Goal: Task Accomplishment & Management: Manage account settings

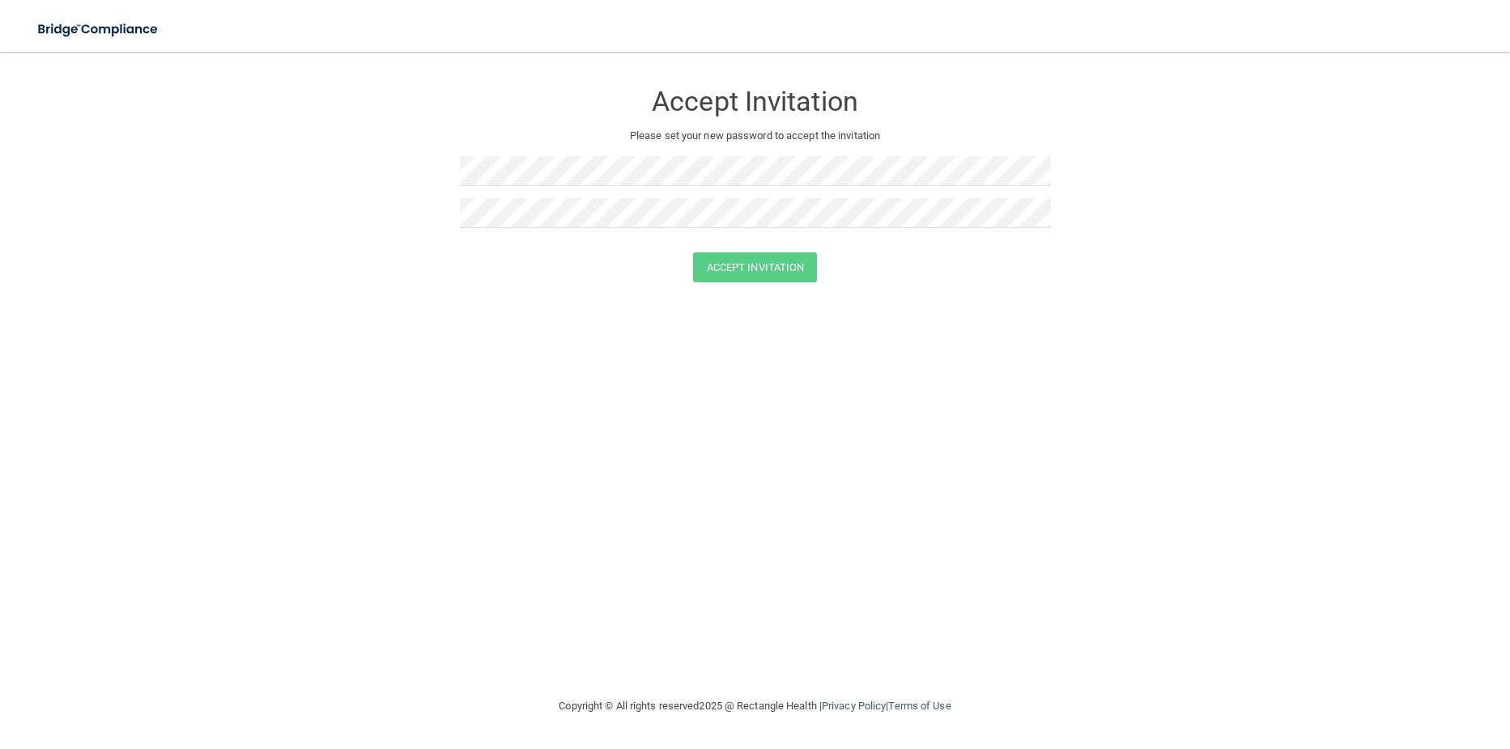
click at [423, 323] on div "Accept Invitation Please set your new password to accept the invitation Accept …" at bounding box center [754, 374] width 1445 height 613
click at [413, 601] on div "Accept Invitation Please set your new password to accept the invitation Passwor…" at bounding box center [754, 374] width 1445 height 613
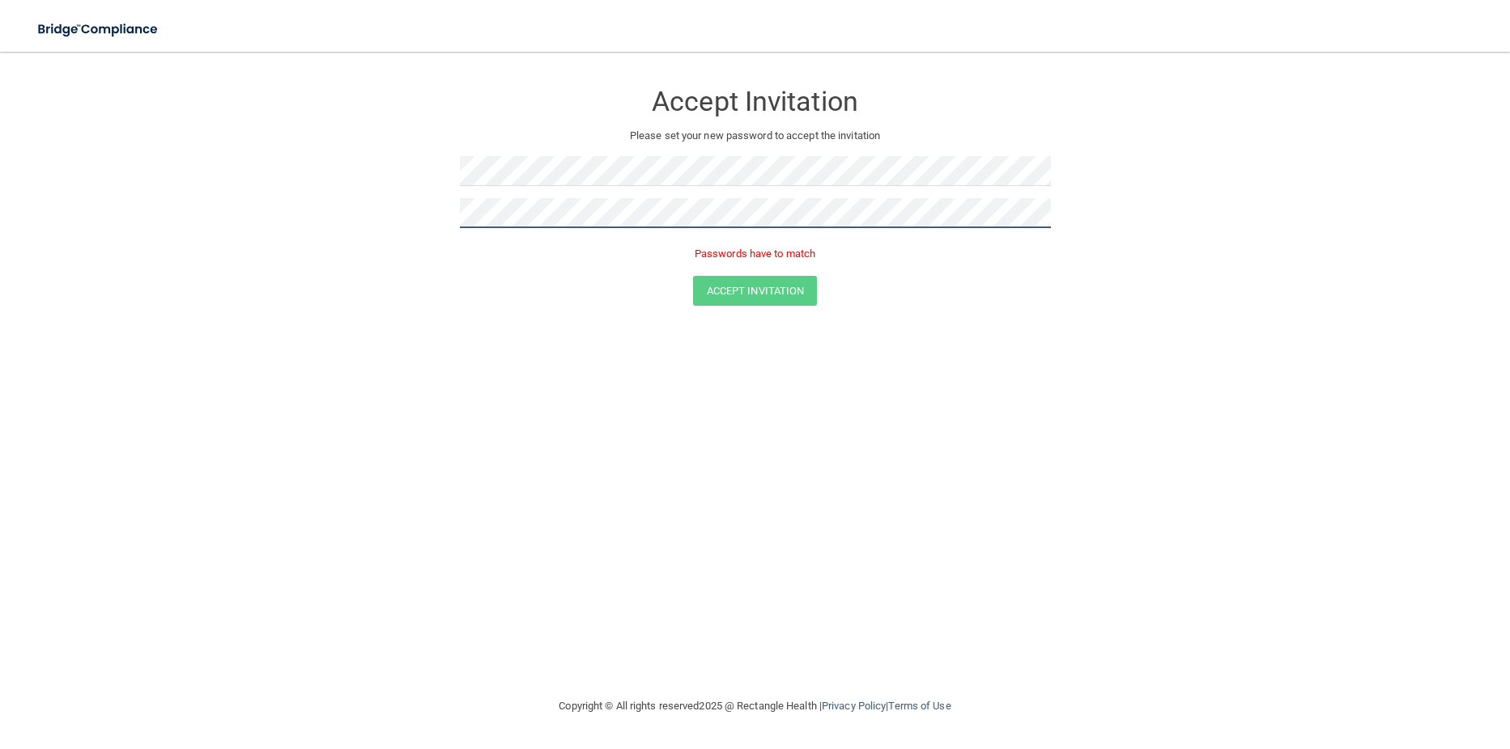
click at [326, 216] on form "Accept Invitation Please set your new password to accept the invitation Passwor…" at bounding box center [754, 196] width 1445 height 257
click at [390, 555] on div "Accept Invitation Please set your new password to accept the invitation Passwor…" at bounding box center [754, 374] width 1445 height 613
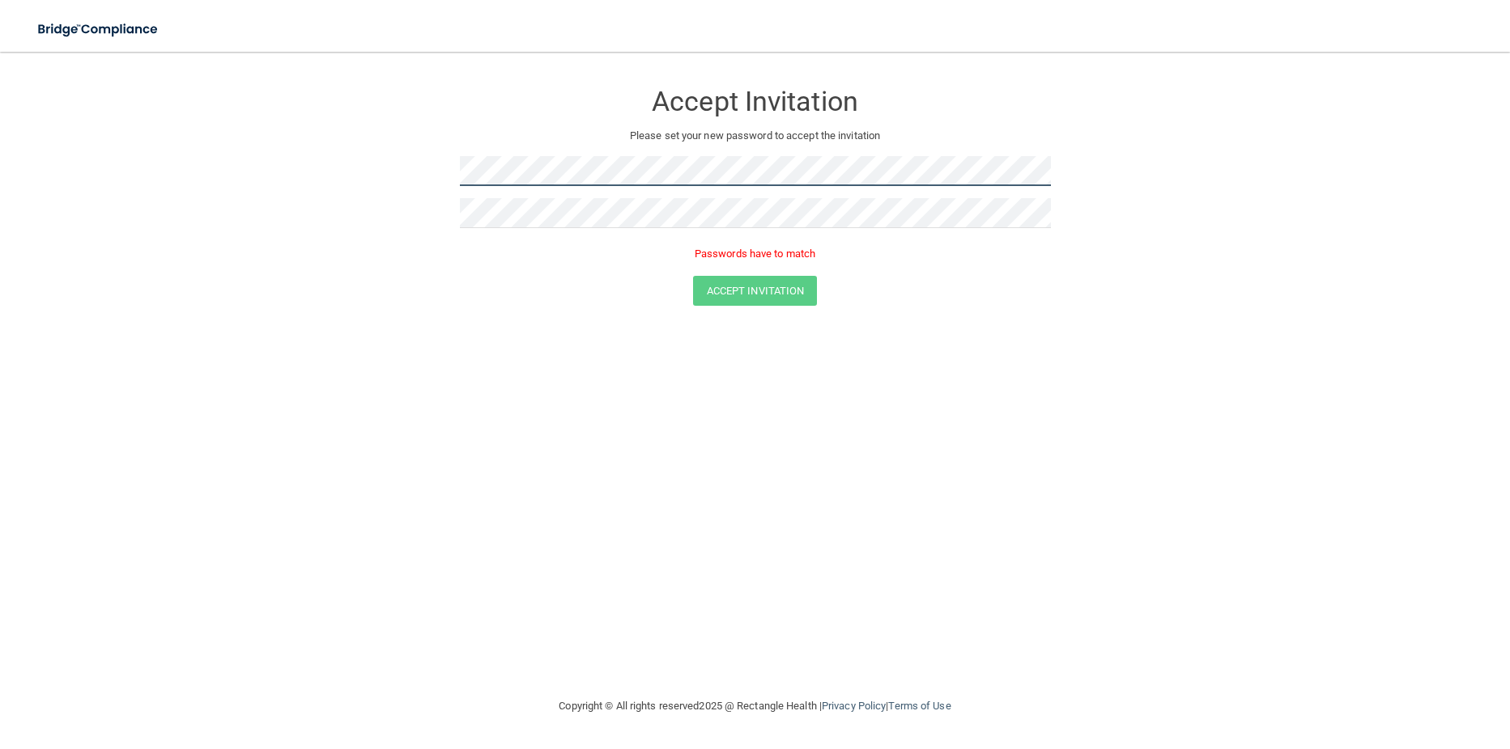
click at [166, 178] on form "Accept Invitation Please set your new password to accept the invitation Passwor…" at bounding box center [754, 196] width 1445 height 257
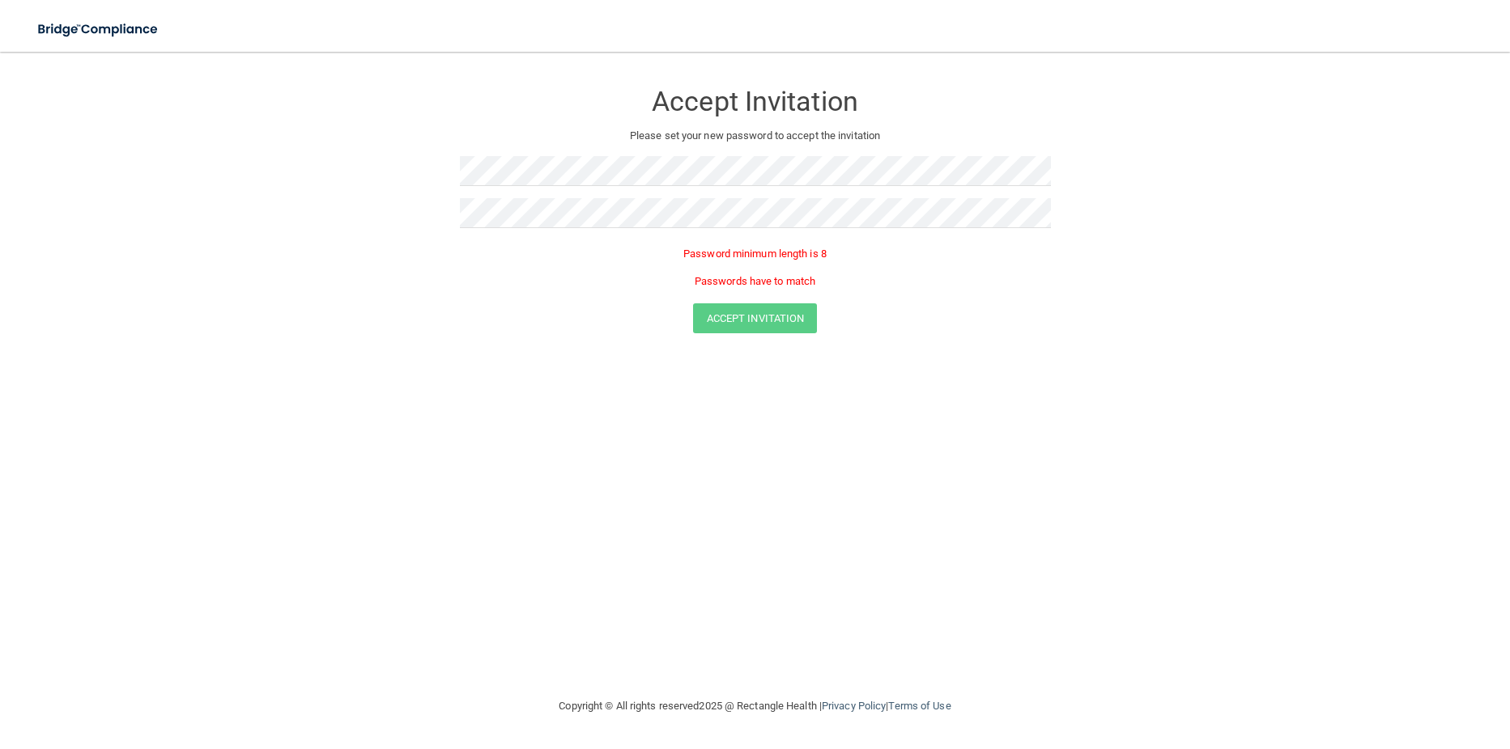
drag, startPoint x: 360, startPoint y: 499, endPoint x: 550, endPoint y: 358, distance: 236.7
click at [360, 498] on div "Accept Invitation Please set your new password to accept the invitation Passwor…" at bounding box center [754, 374] width 1445 height 613
click at [195, 178] on form "Accept Invitation Please set your new password to accept the invitation Passwor…" at bounding box center [754, 210] width 1445 height 285
click at [252, 323] on div "Accept Invitation Please set your new password to accept the invitation Passwor…" at bounding box center [754, 374] width 1445 height 613
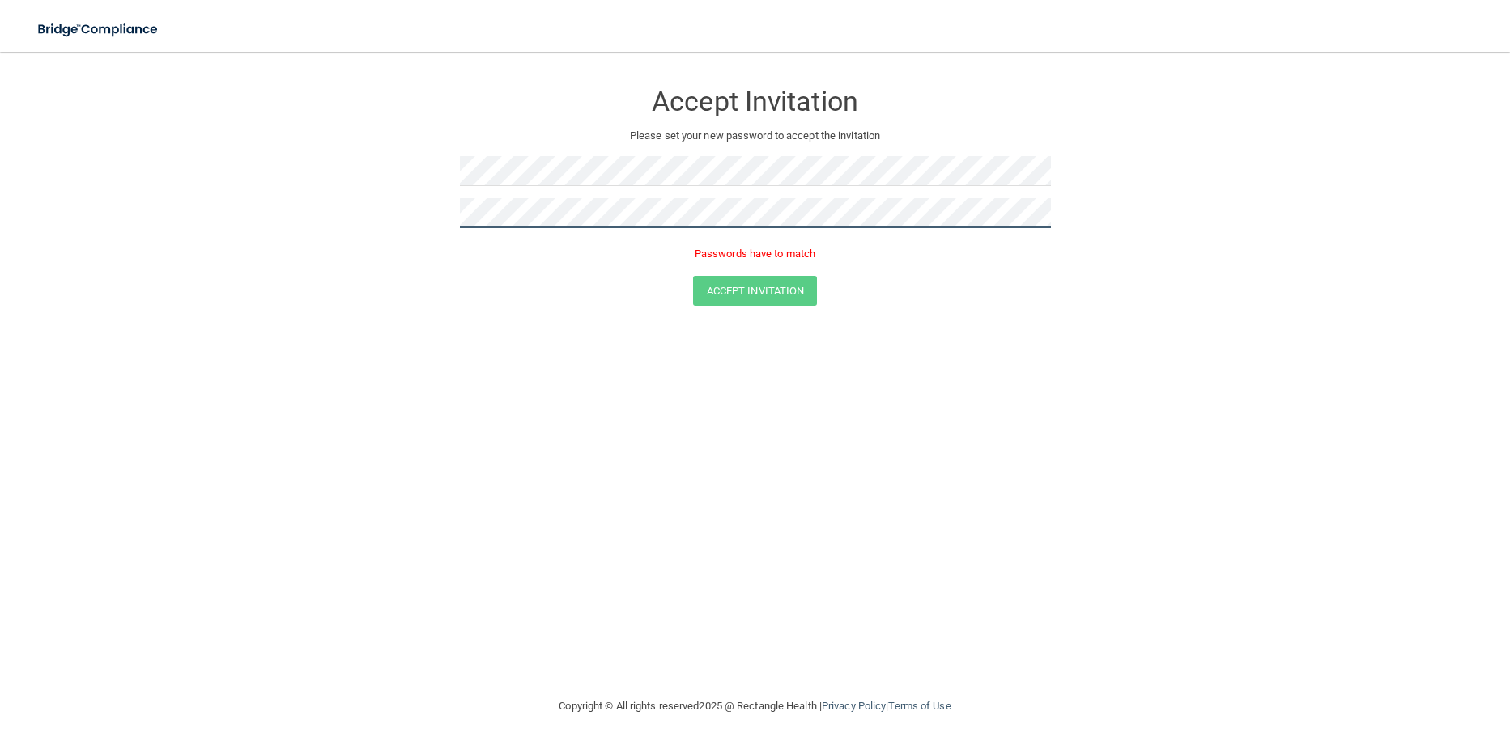
click at [335, 206] on form "Accept Invitation Please set your new password to accept the invitation Passwor…" at bounding box center [754, 196] width 1445 height 257
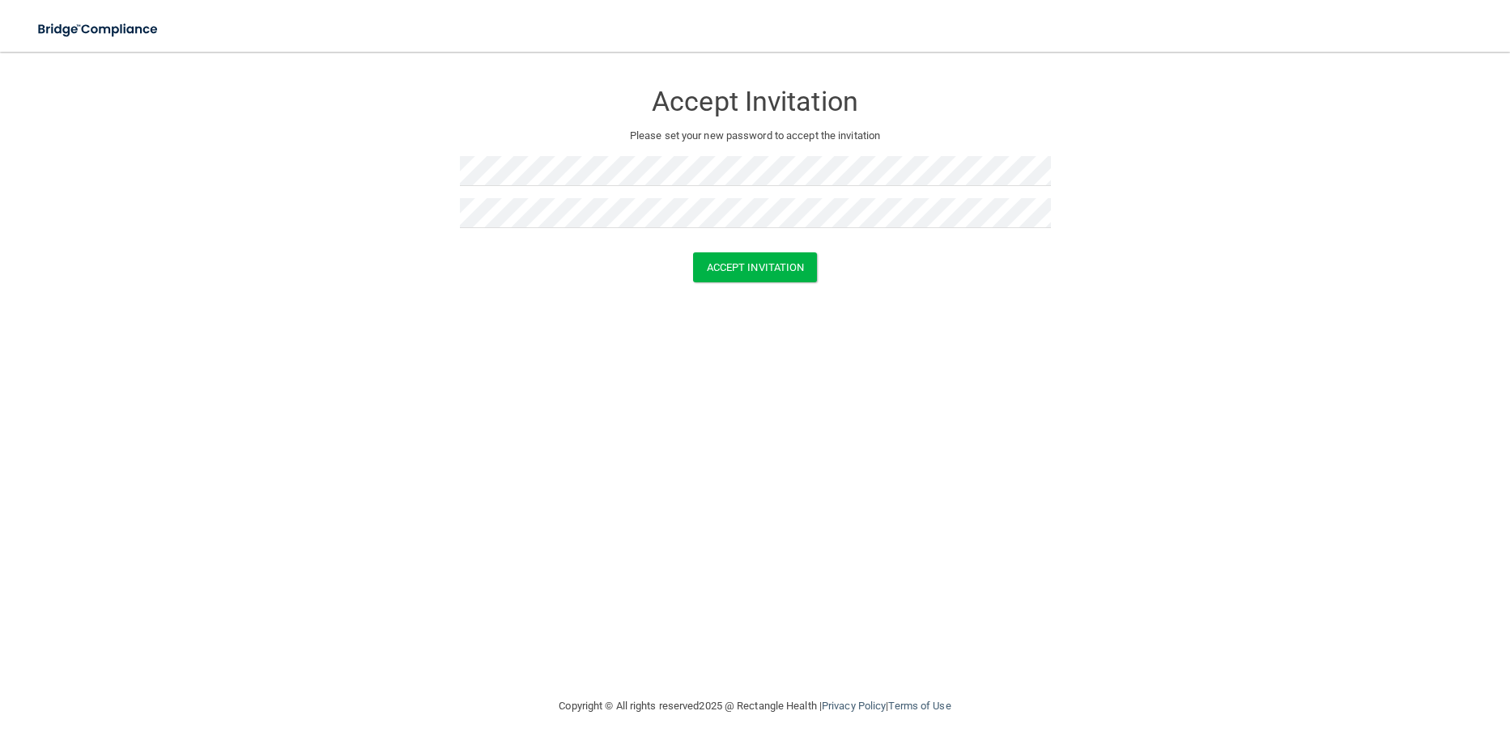
click at [366, 339] on div "Accept Invitation Please set your new password to accept the invitation Accept …" at bounding box center [754, 374] width 1445 height 613
click at [739, 268] on button "Accept Invitation" at bounding box center [755, 268] width 125 height 30
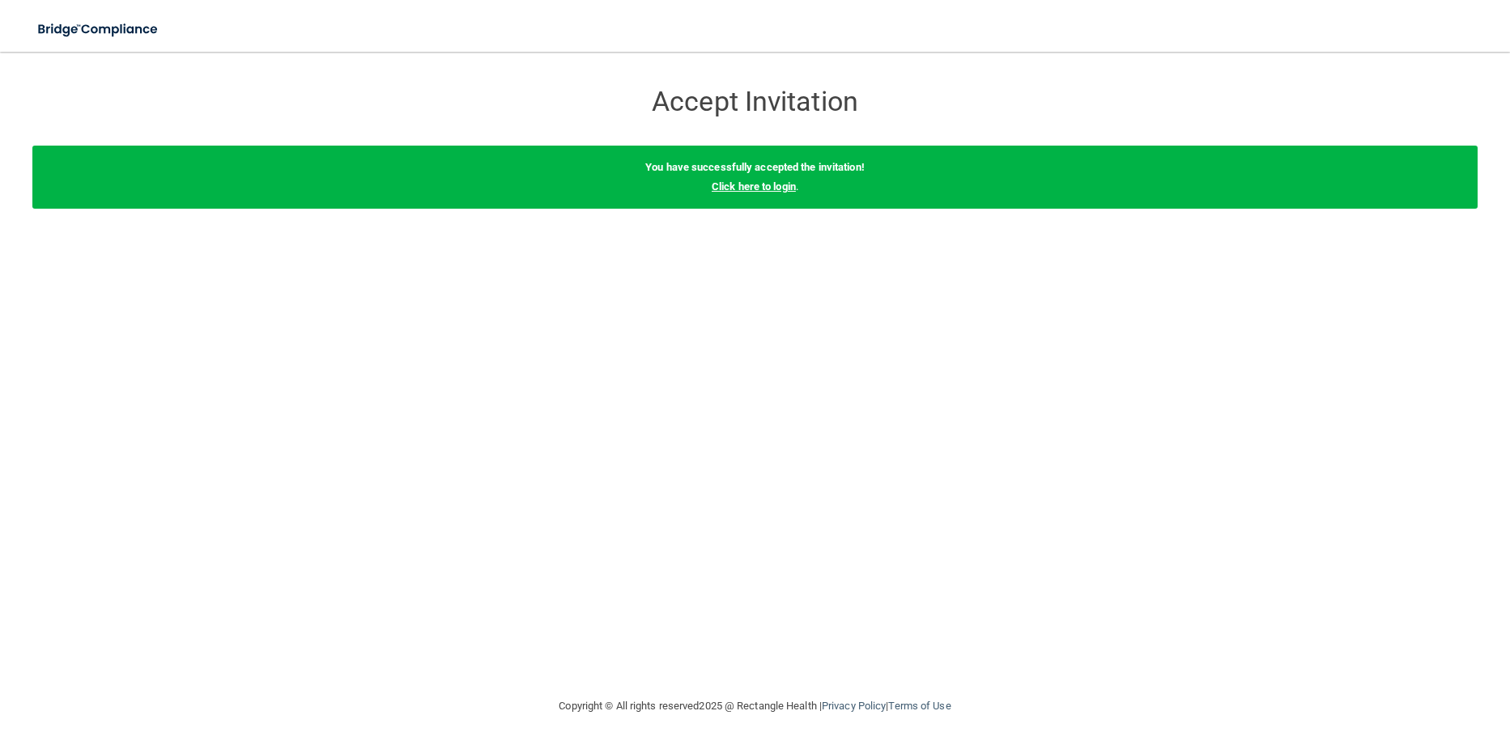
click at [772, 186] on link "Click here to login" at bounding box center [753, 186] width 84 height 12
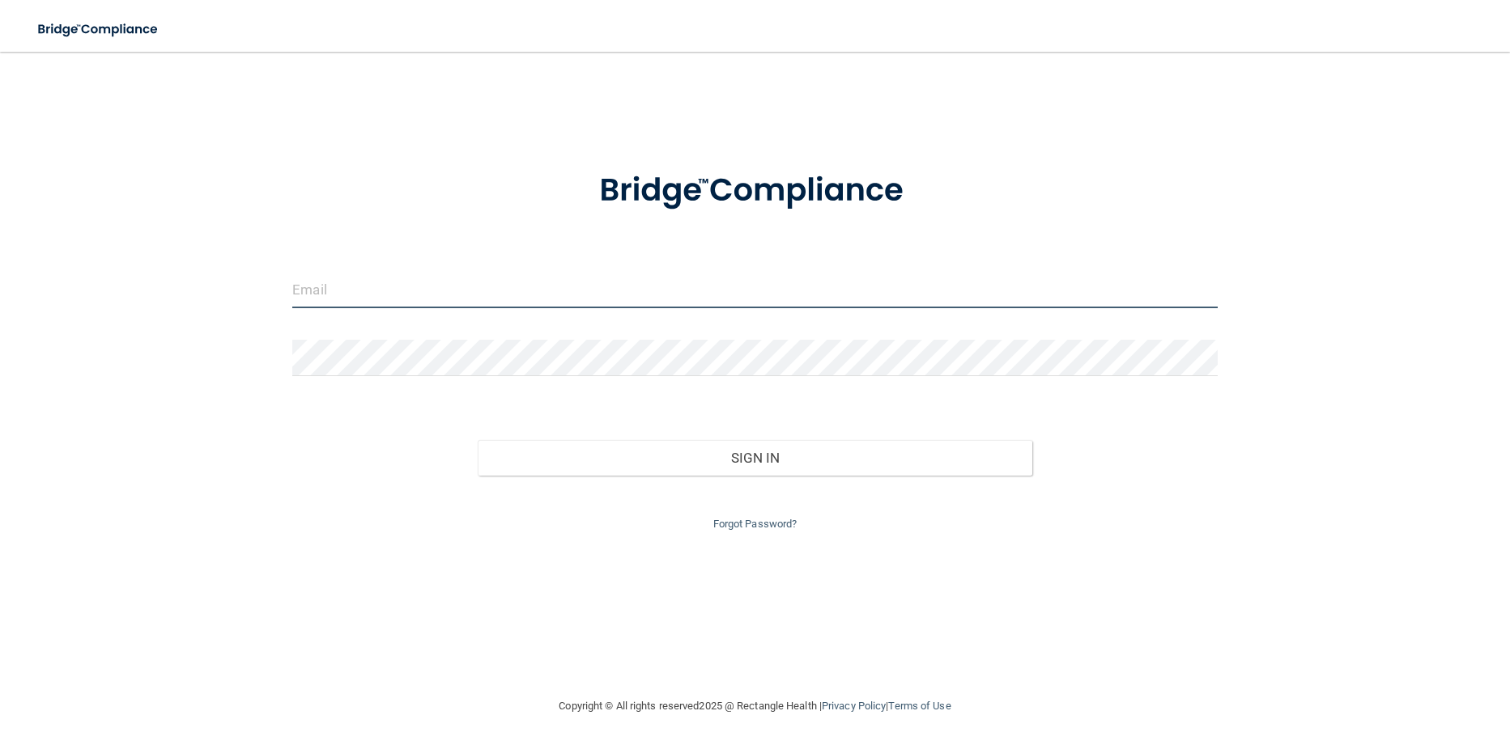
click at [316, 282] on input "email" at bounding box center [754, 290] width 924 height 36
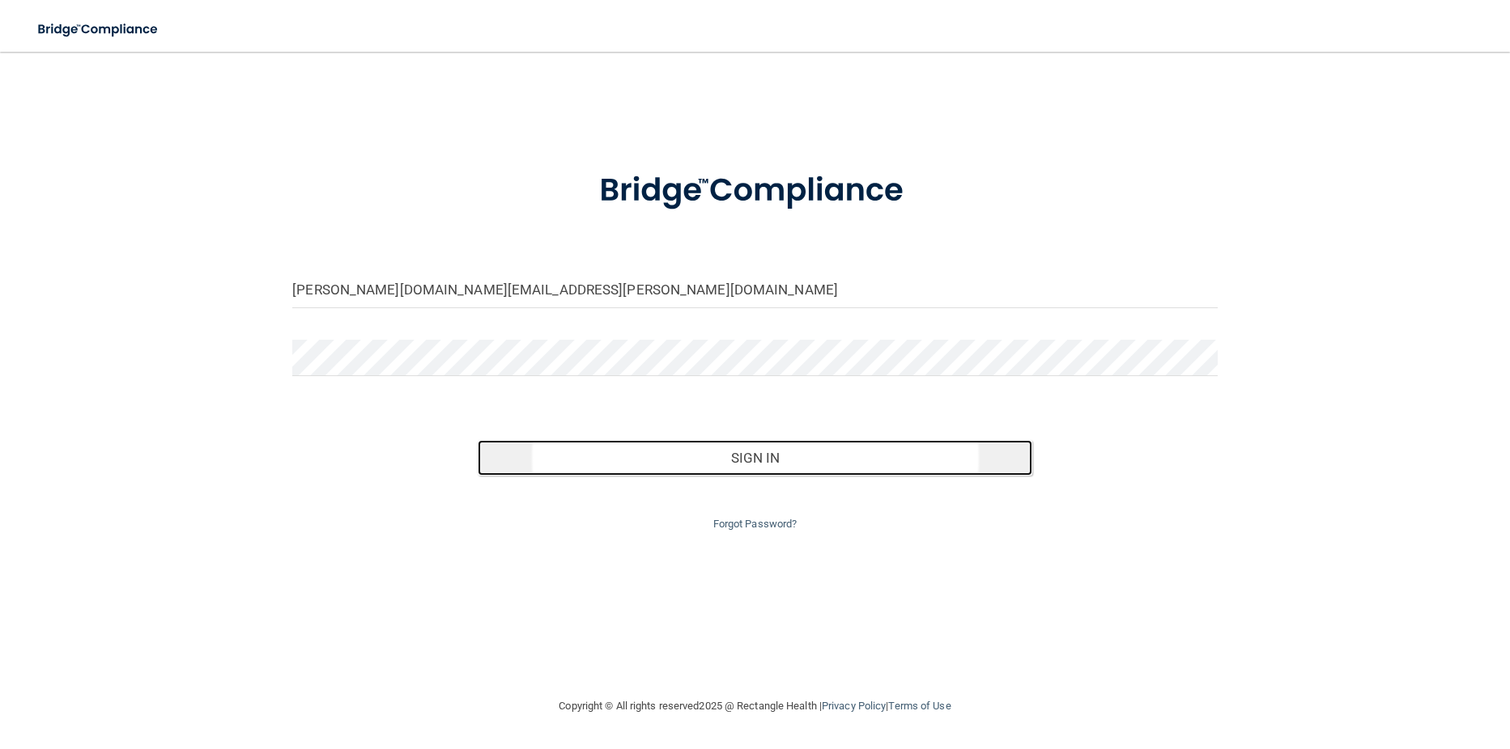
click at [749, 464] on button "Sign In" at bounding box center [755, 458] width 554 height 36
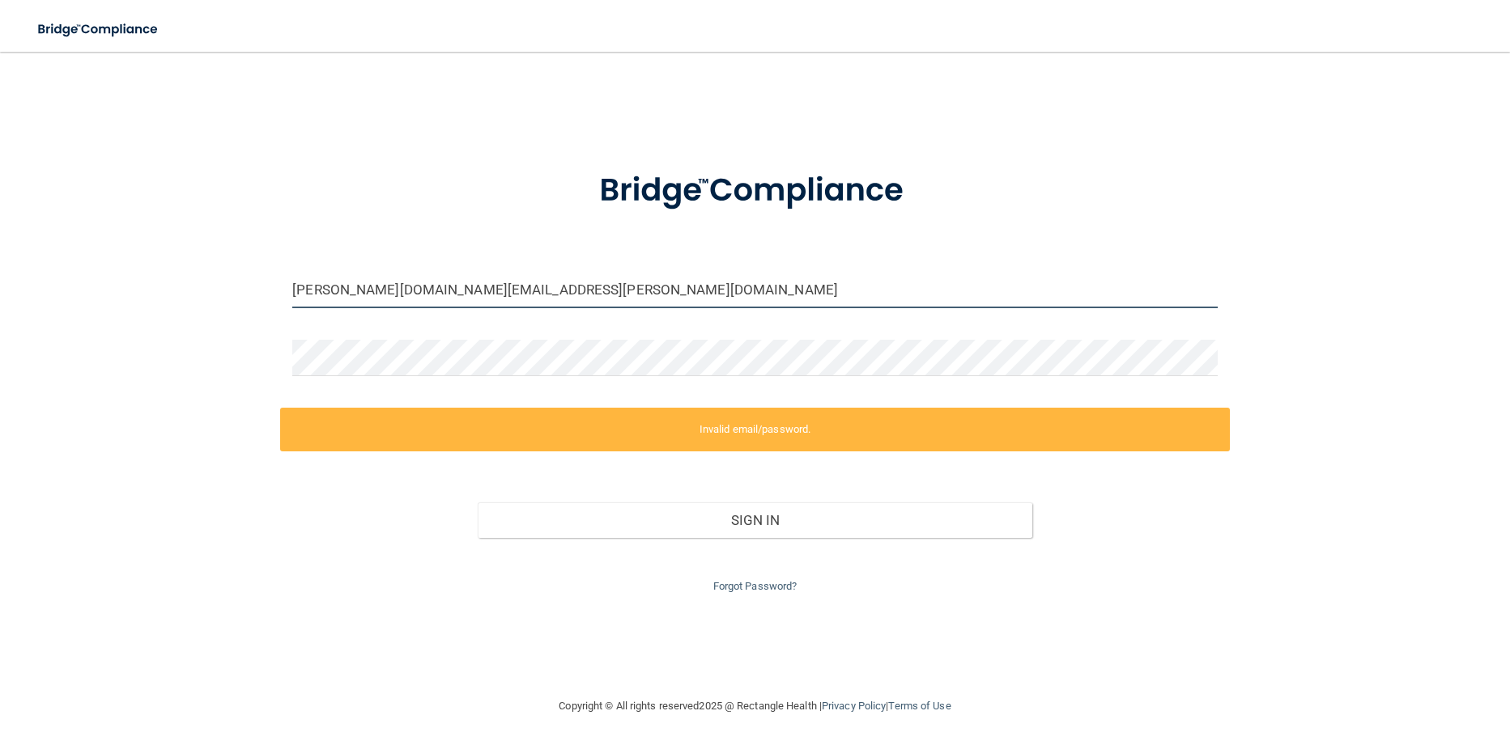
drag, startPoint x: 494, startPoint y: 291, endPoint x: 187, endPoint y: 264, distance: 307.9
click at [187, 264] on div "andrea.hislop.dds@gmail.com Invalid email/password. You don't have permission t…" at bounding box center [754, 374] width 1445 height 613
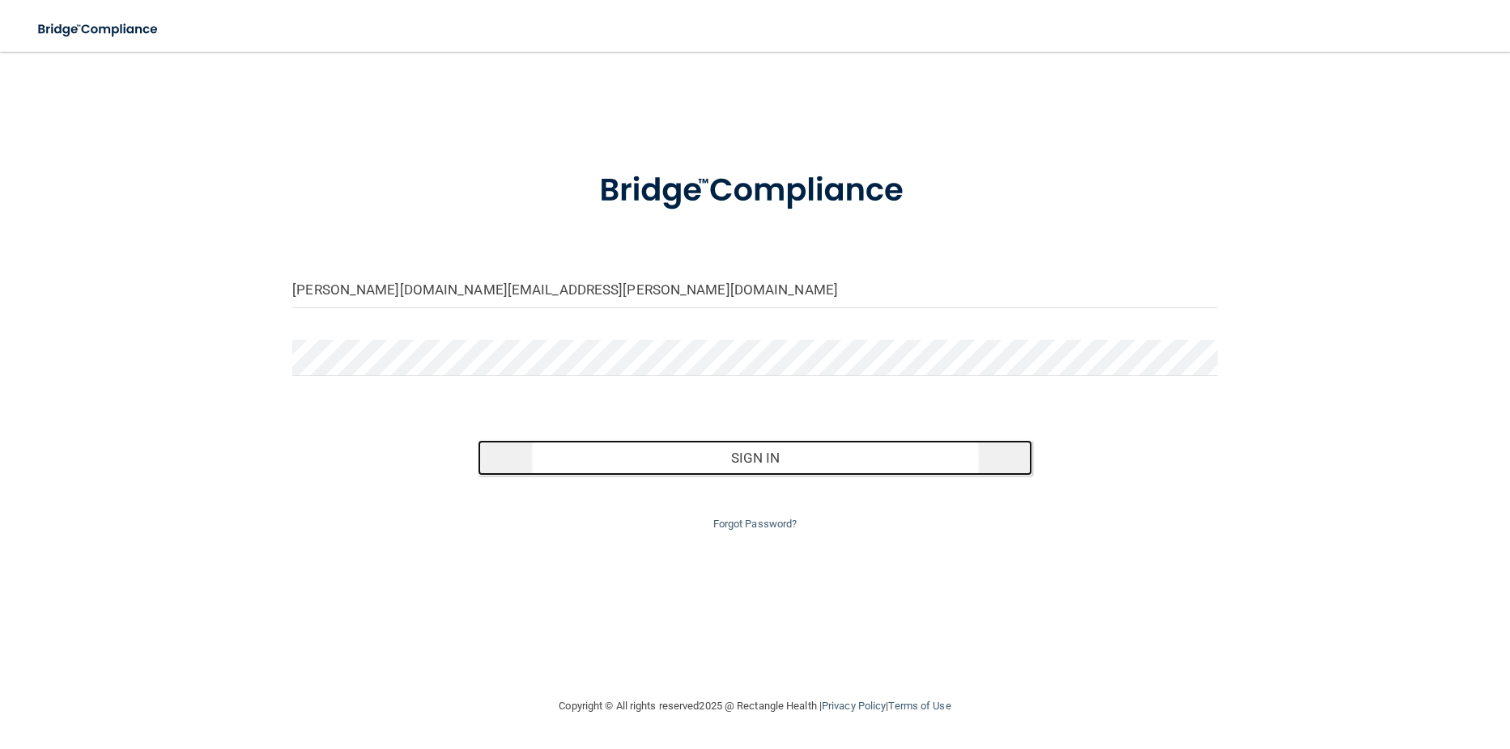
click at [702, 460] on button "Sign In" at bounding box center [755, 458] width 554 height 36
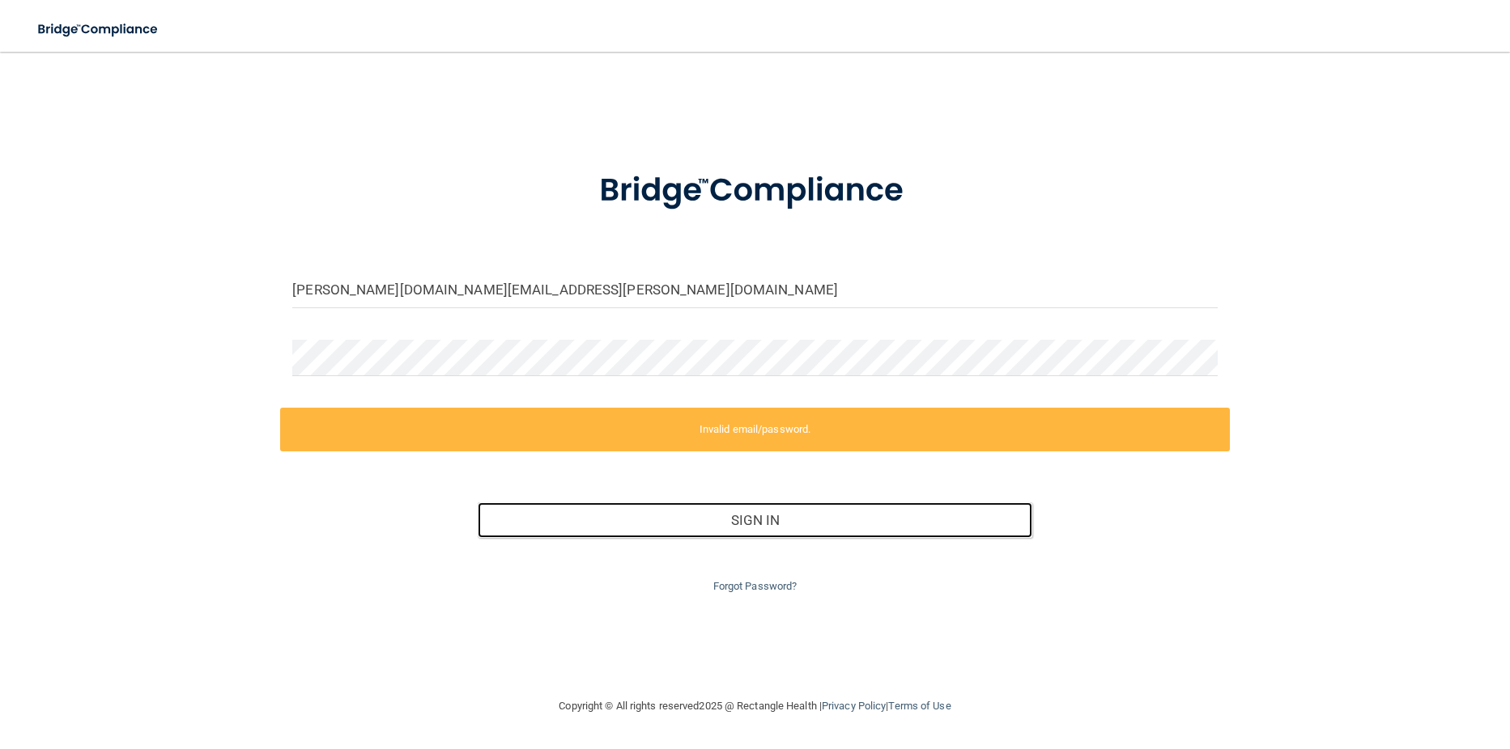
click at [292, 376] on div at bounding box center [292, 376] width 0 height 0
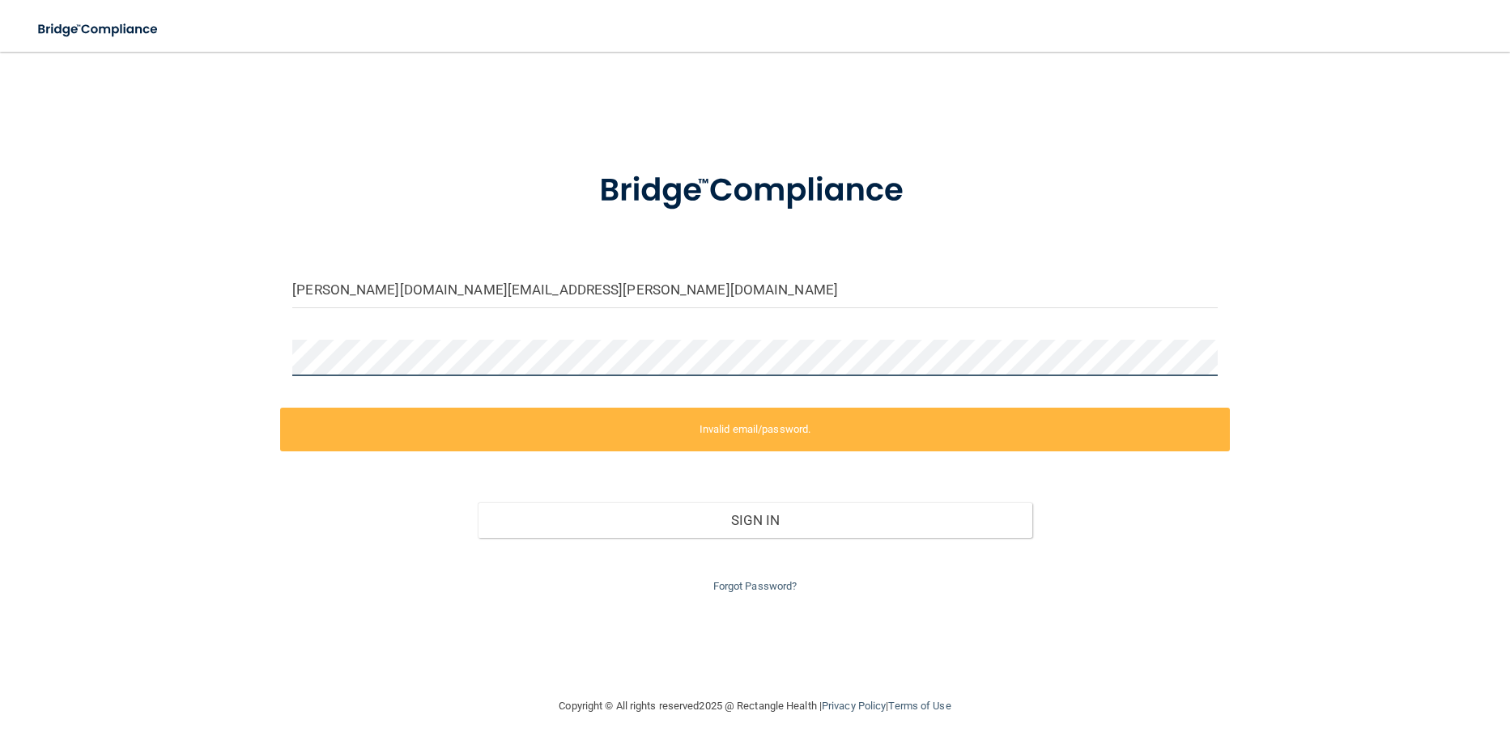
click at [180, 342] on div "andrea.hislop.dds@gmail.com Invalid email/password. You don't have permission t…" at bounding box center [754, 374] width 1445 height 613
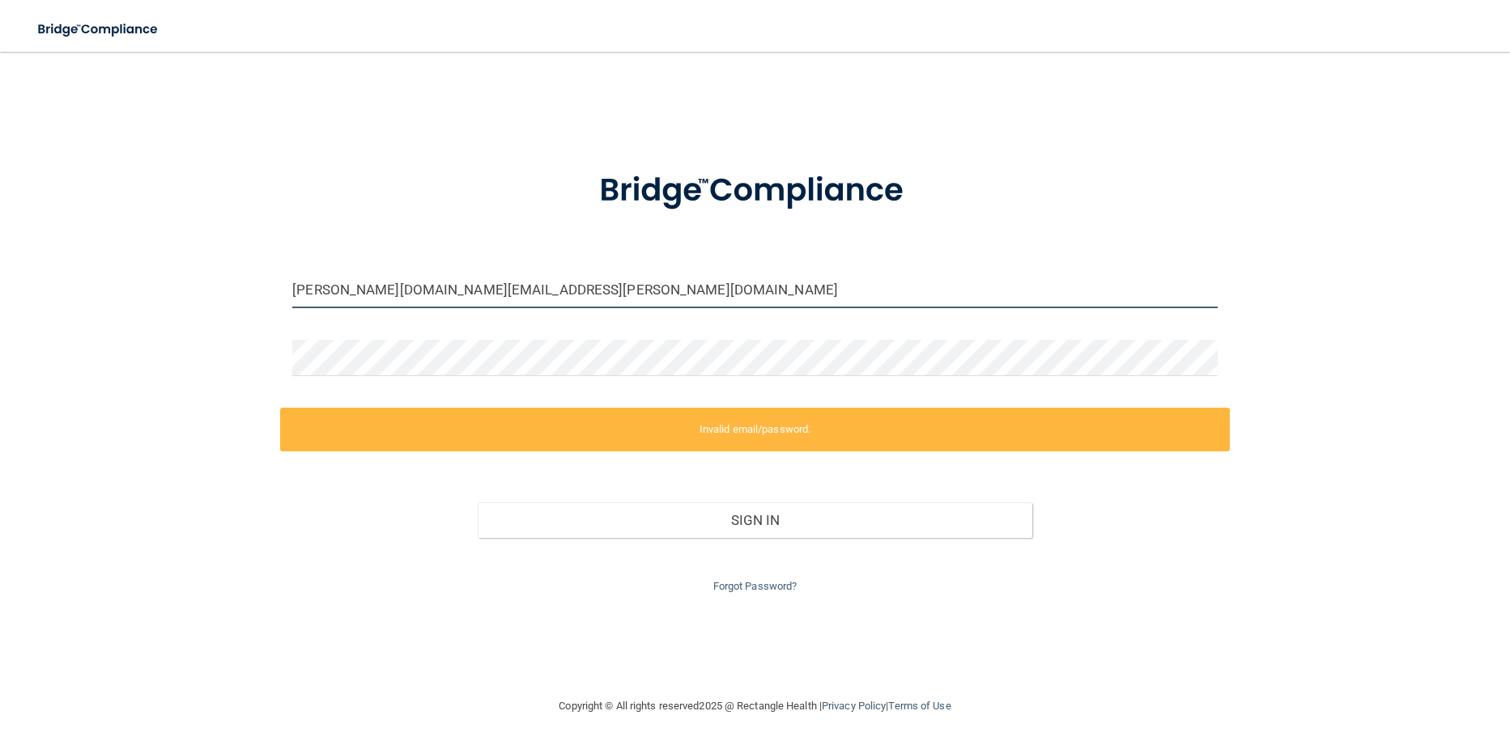
click at [503, 298] on input "andrea.hislop.dds@gmail.com" at bounding box center [754, 290] width 924 height 36
click at [473, 287] on input "andrea.hislop.dds@gmail.com" at bounding box center [754, 290] width 924 height 36
drag, startPoint x: 516, startPoint y: 289, endPoint x: 0, endPoint y: 274, distance: 516.6
click at [0, 274] on main "andrea.hislop.dds@gmail.com Invalid email/password. You don't have permission t…" at bounding box center [755, 401] width 1510 height 698
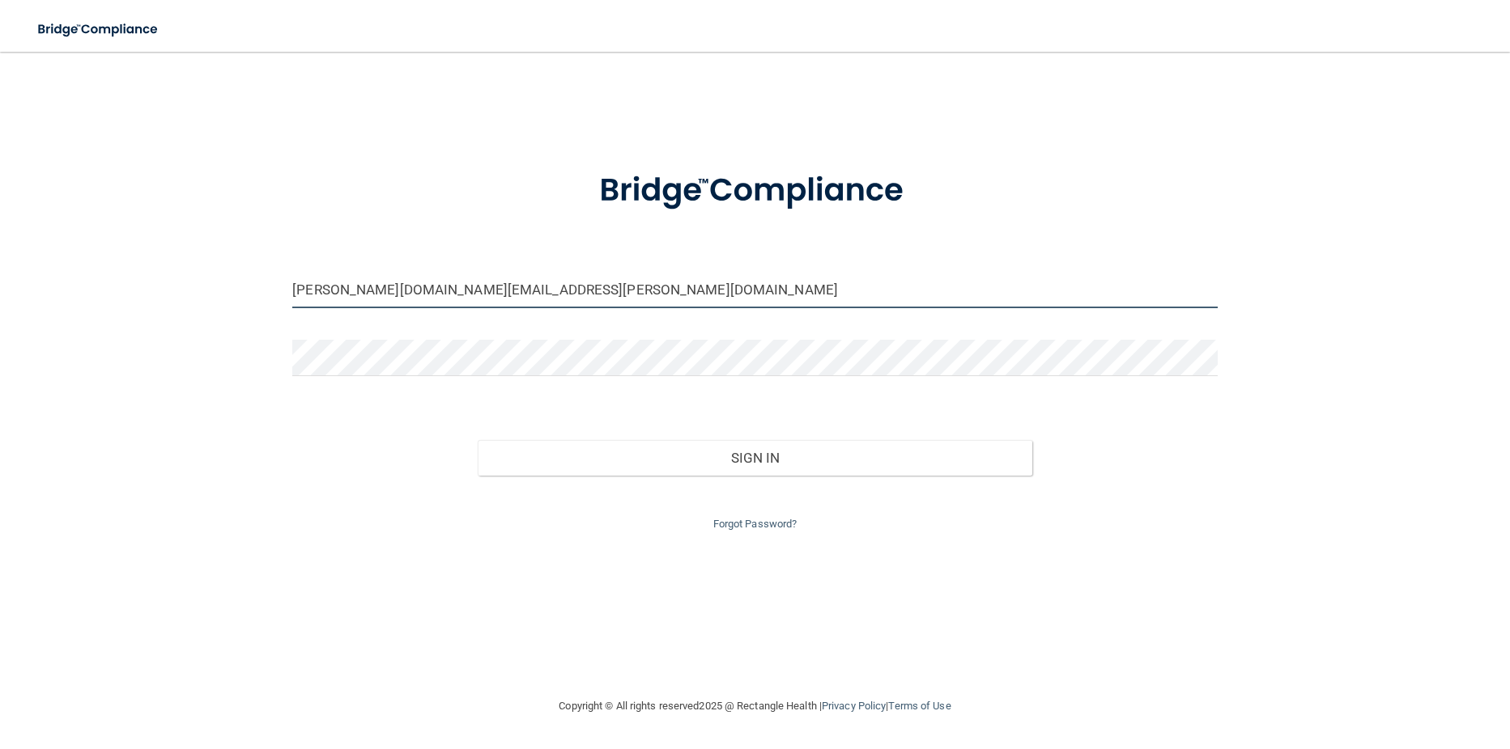
drag, startPoint x: 493, startPoint y: 290, endPoint x: 197, endPoint y: 285, distance: 296.3
click at [197, 285] on div "andrea.hislop.dds@gmail.com Invalid email/password. You don't have permission t…" at bounding box center [754, 374] width 1445 height 613
type input "andrea.hislop.dds@gmail.com"
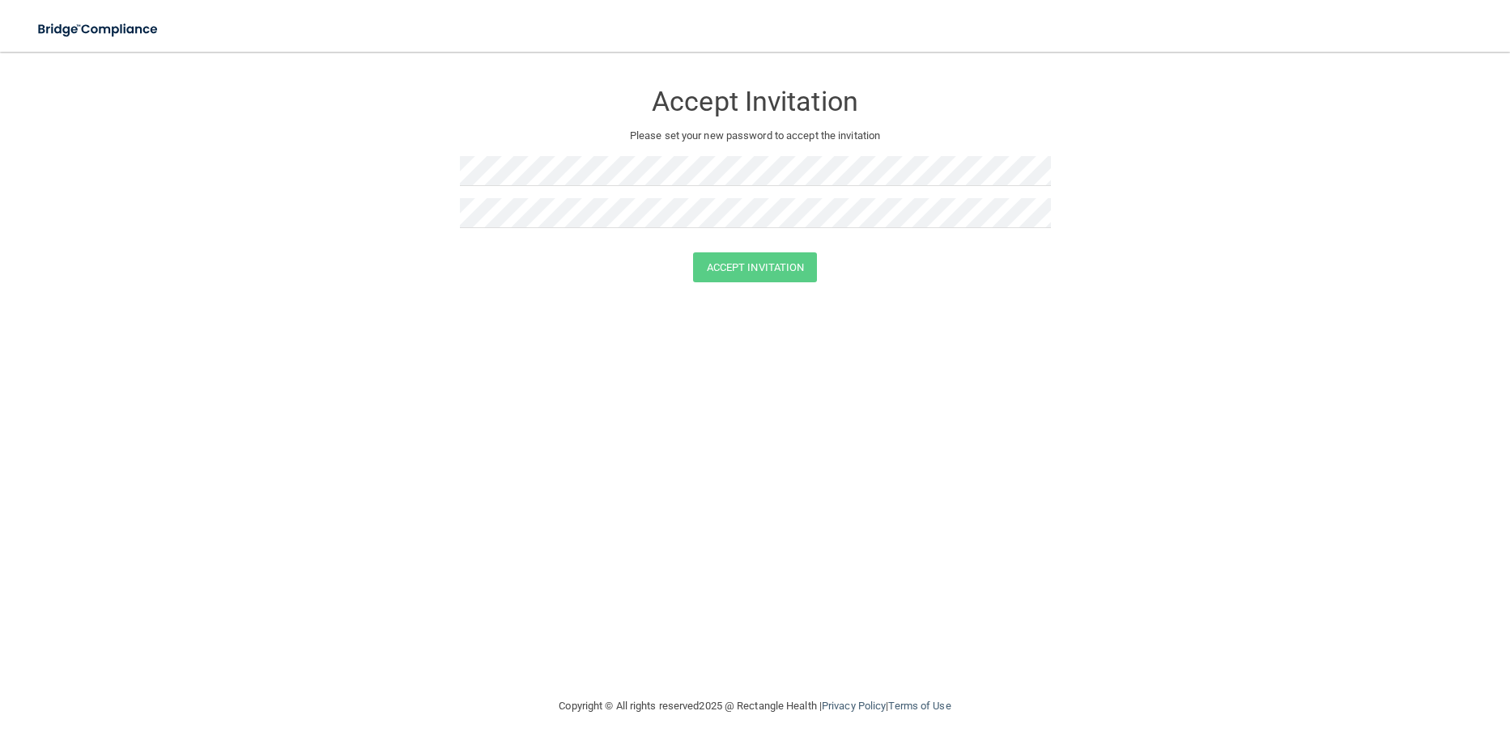
drag, startPoint x: 718, startPoint y: 466, endPoint x: 737, endPoint y: 452, distance: 24.3
click at [719, 466] on div "Accept Invitation Please set your new password to accept the invitation Accept …" at bounding box center [754, 374] width 1445 height 613
drag, startPoint x: 527, startPoint y: 497, endPoint x: 529, endPoint y: 470, distance: 26.8
click at [527, 492] on div "Accept Invitation Please set your new password to accept the invitation Accept …" at bounding box center [754, 374] width 1445 height 613
click at [568, 512] on div "Accept Invitation Please set your new password to accept the invitation Accept …" at bounding box center [754, 374] width 1445 height 613
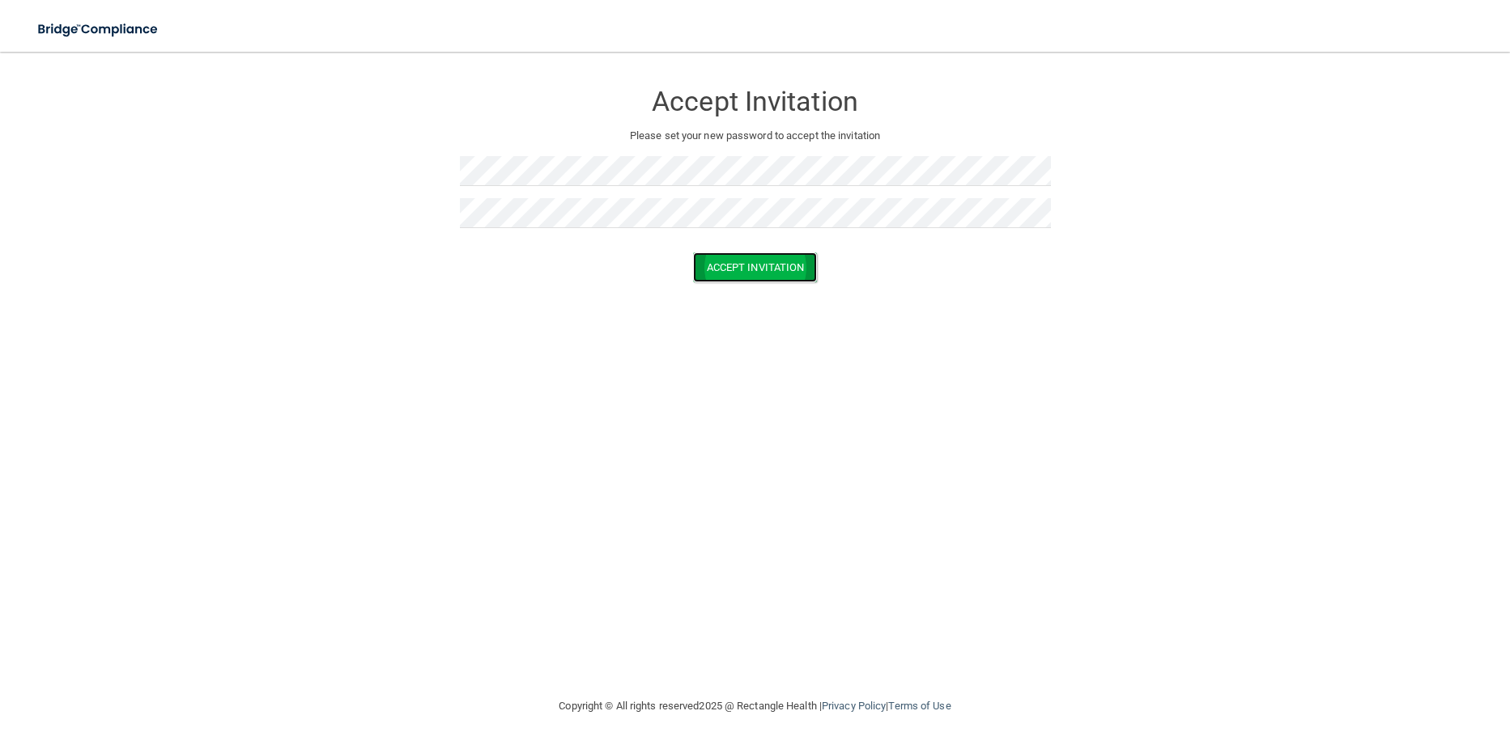
click at [763, 267] on button "Accept Invitation" at bounding box center [755, 268] width 125 height 30
click at [776, 287] on button "Accept Invitation" at bounding box center [755, 291] width 125 height 30
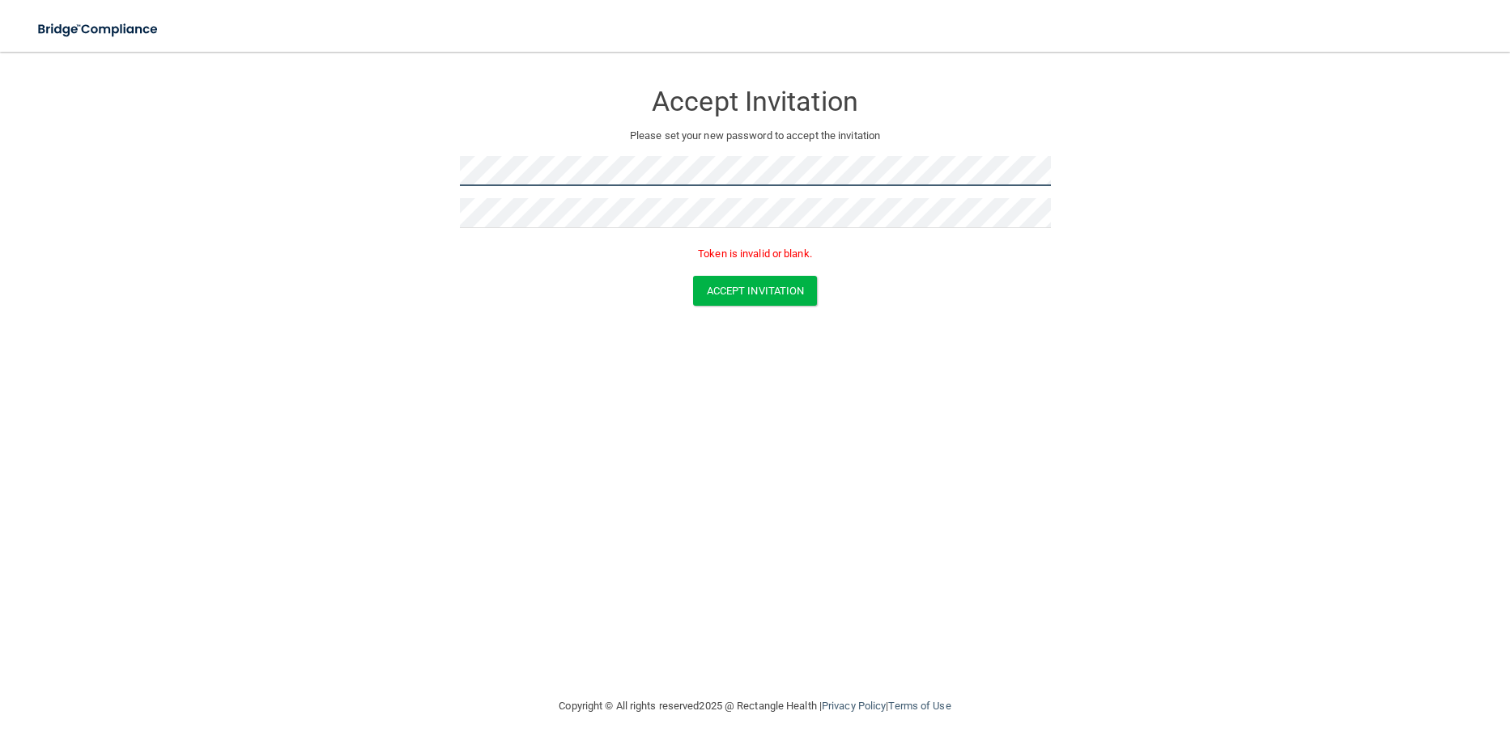
click at [305, 148] on form "Accept Invitation Please set your new password to accept the invitation Token i…" at bounding box center [754, 196] width 1445 height 257
drag, startPoint x: 311, startPoint y: 185, endPoint x: 619, endPoint y: 124, distance: 314.5
click at [315, 182] on form "Accept Invitation Please set your new password to accept the invitation Token i…" at bounding box center [754, 196] width 1445 height 257
click at [677, 448] on div "Accept Invitation Please set your new password to accept the invitation Token i…" at bounding box center [754, 374] width 1445 height 613
click at [758, 276] on button "Accept Invitation" at bounding box center [755, 291] width 125 height 30
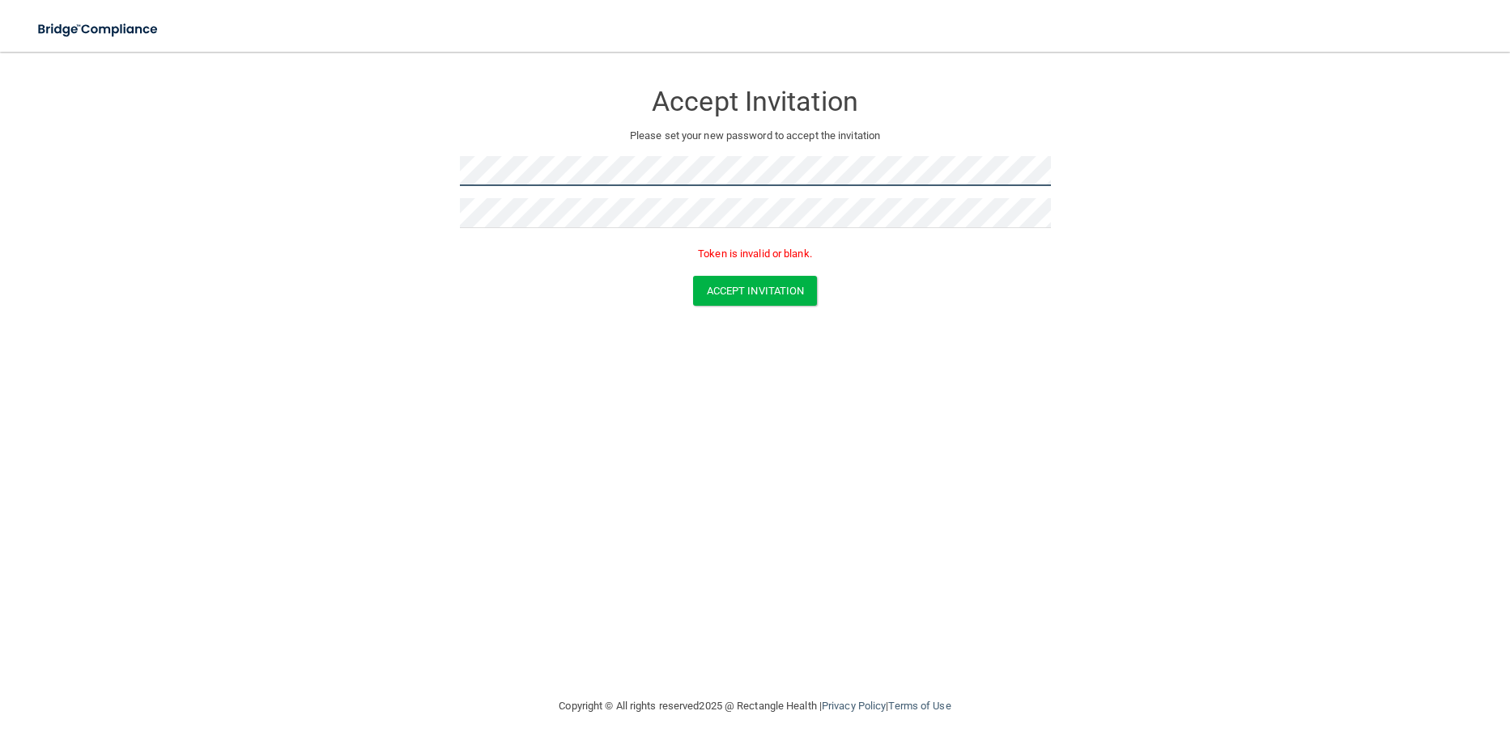
click at [287, 173] on form "Accept Invitation Please set your new password to accept the invitation Token i…" at bounding box center [754, 196] width 1445 height 257
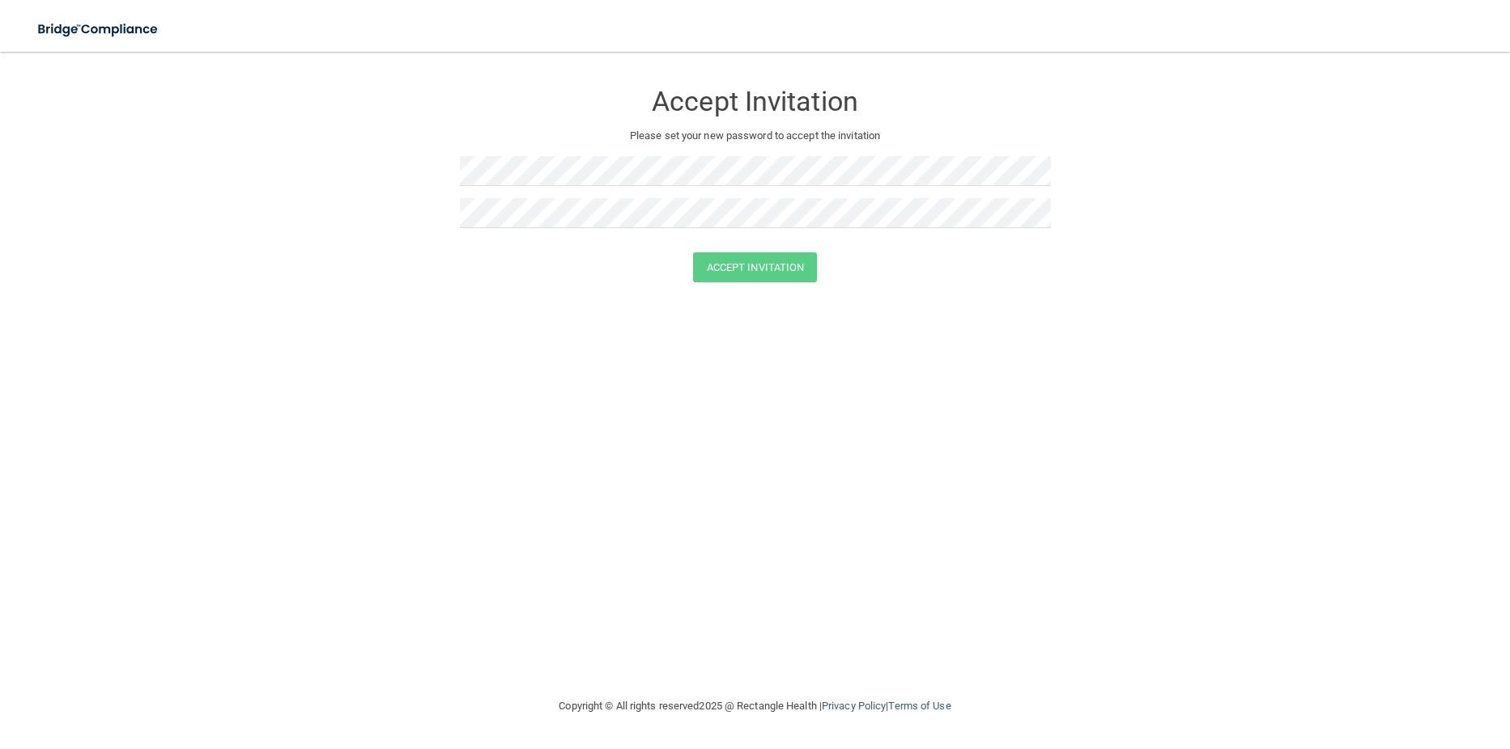
click at [406, 273] on div "Accept Invitation" at bounding box center [754, 268] width 1469 height 30
click at [466, 592] on div "Accept Invitation Please set your new password to accept the invitation Accept …" at bounding box center [754, 374] width 1445 height 613
click at [723, 270] on button "Accept Invitation" at bounding box center [755, 268] width 125 height 30
drag, startPoint x: 410, startPoint y: 318, endPoint x: 462, endPoint y: 228, distance: 103.7
click at [410, 316] on div "Accept Invitation Please set your new password to accept the invitation Accept …" at bounding box center [754, 374] width 1445 height 613
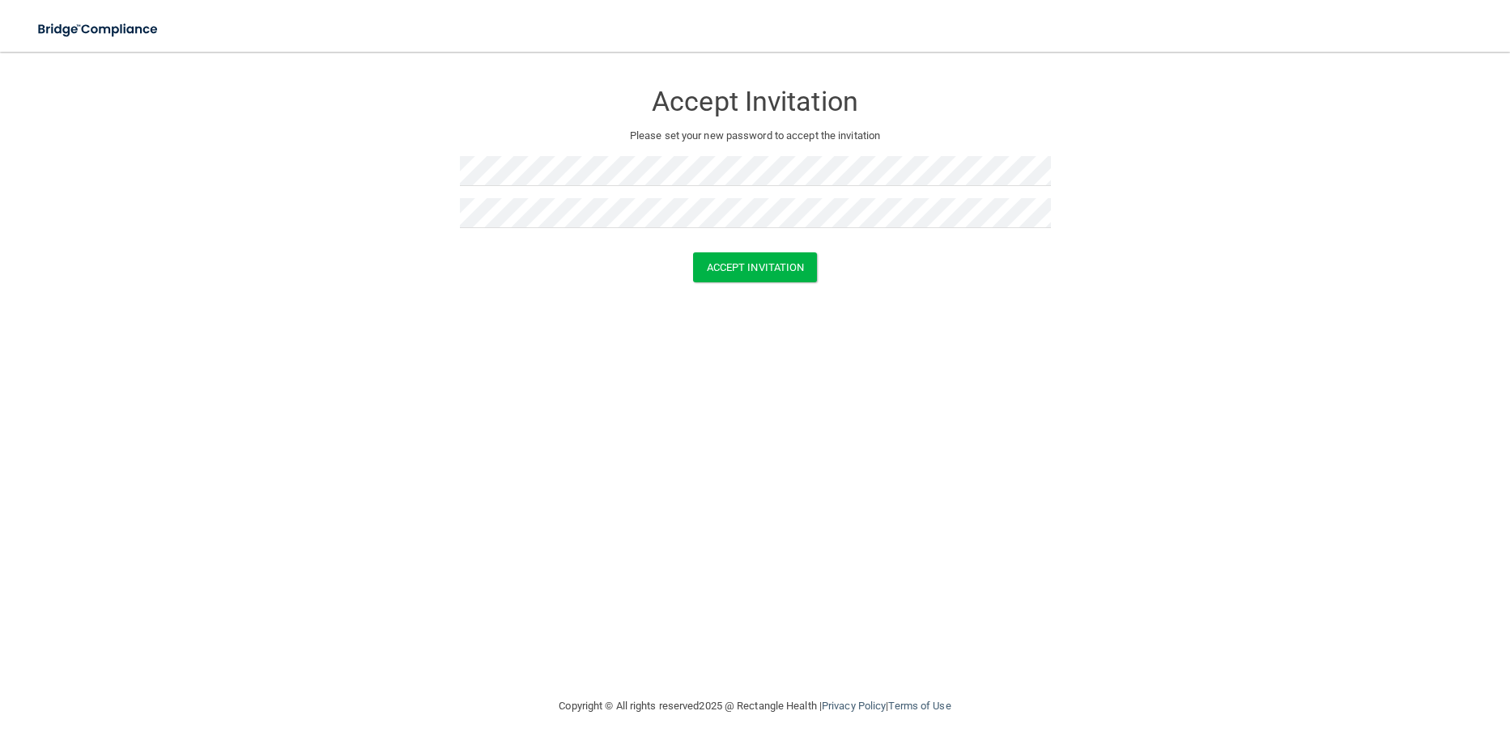
click at [417, 487] on div "Accept Invitation Please set your new password to accept the invitation Accept …" at bounding box center [754, 374] width 1445 height 613
click at [731, 265] on button "Accept Invitation" at bounding box center [755, 268] width 125 height 30
click at [390, 244] on form "Accept Invitation Please set your new password to accept the invitation Accept …" at bounding box center [754, 185] width 1445 height 234
click at [414, 144] on form "Accept Invitation Please set your new password to accept the invitation Passwor…" at bounding box center [754, 196] width 1445 height 257
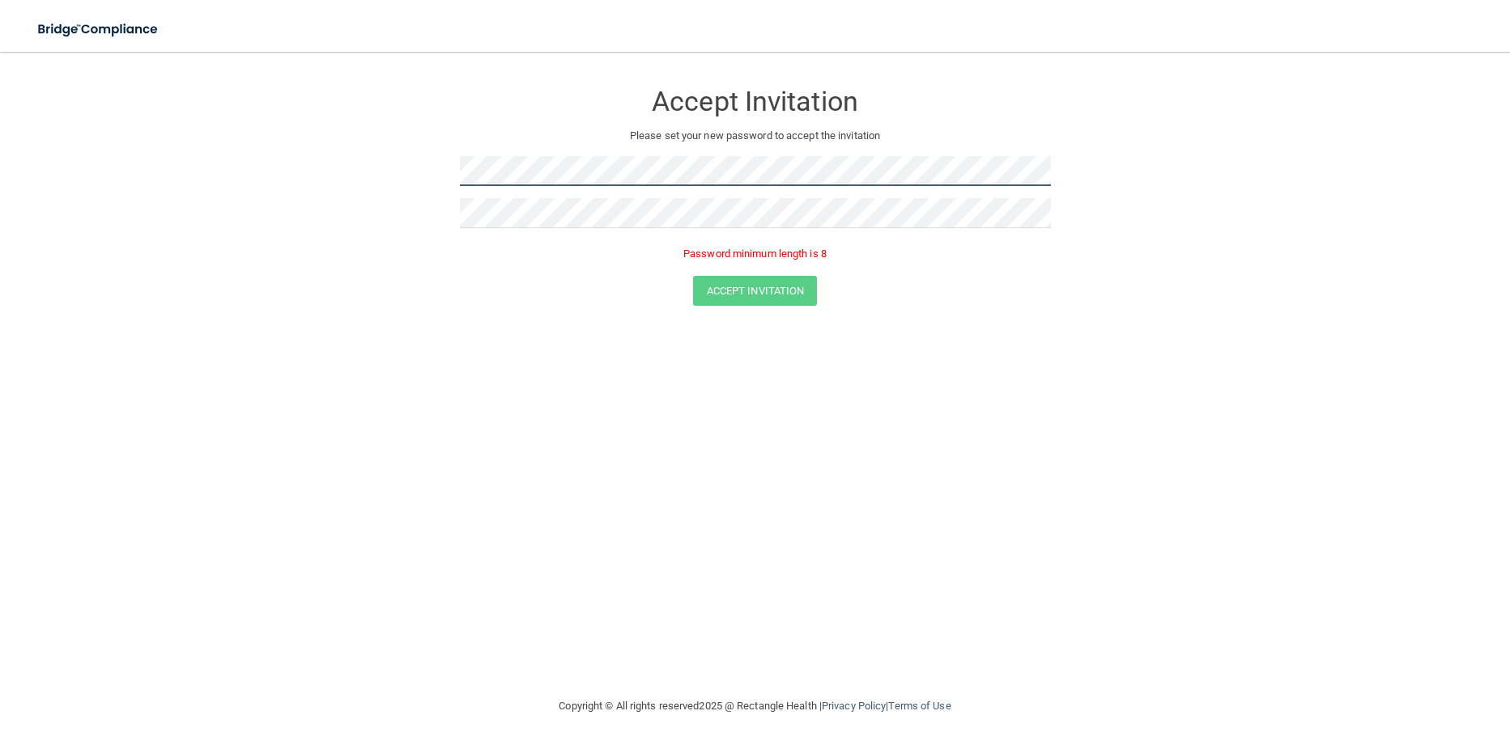
click at [384, 196] on form "Accept Invitation Please set your new password to accept the invitation Passwor…" at bounding box center [754, 196] width 1445 height 257
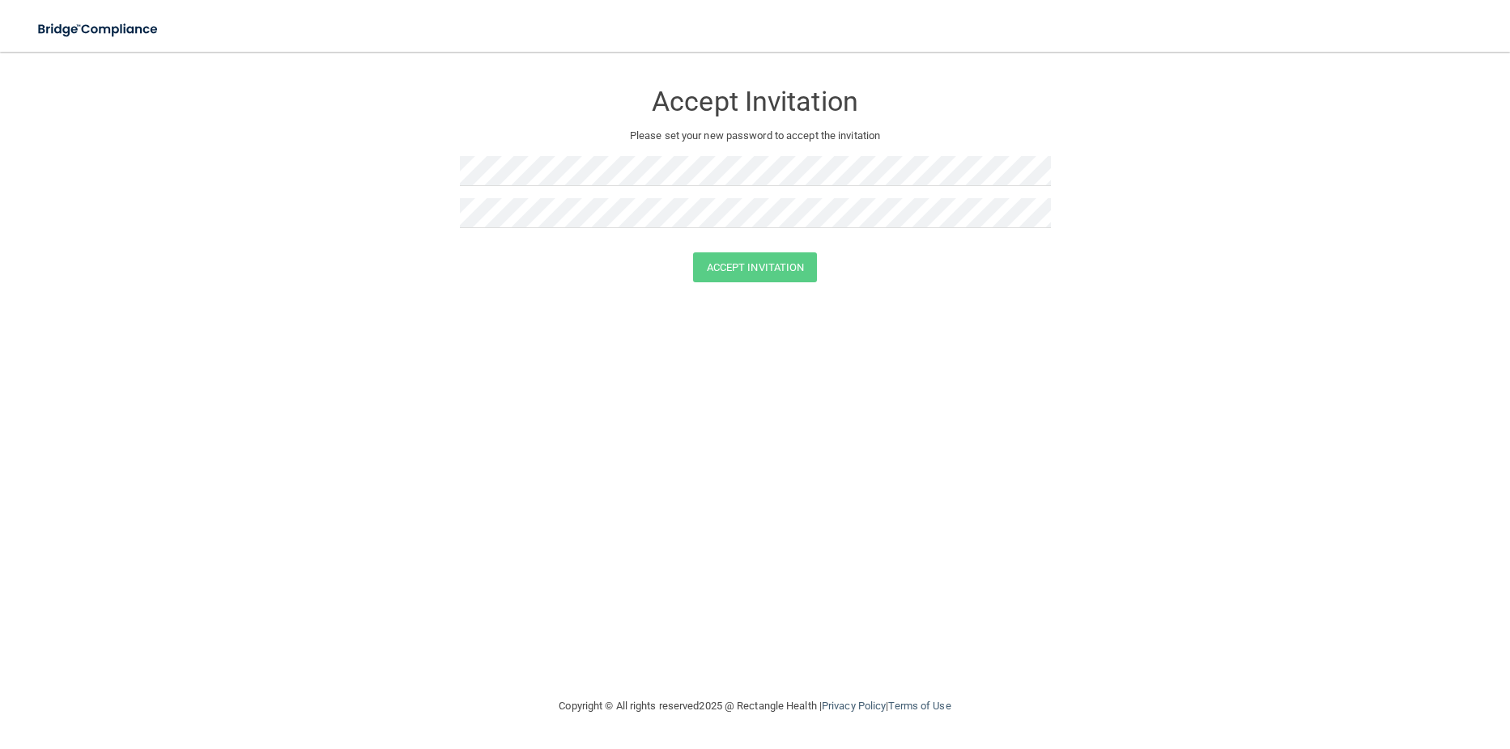
click at [384, 197] on form "Accept Invitation Please set your new password to accept the invitation Accept …" at bounding box center [754, 185] width 1445 height 234
click at [518, 231] on div at bounding box center [755, 219] width 591 height 42
click at [363, 440] on div "Accept Invitation Please set your new password to accept the invitation Accept …" at bounding box center [754, 374] width 1445 height 613
click at [758, 263] on button "Accept Invitation" at bounding box center [755, 268] width 125 height 30
click at [817, 247] on p "Token is invalid or blank." at bounding box center [755, 253] width 591 height 19
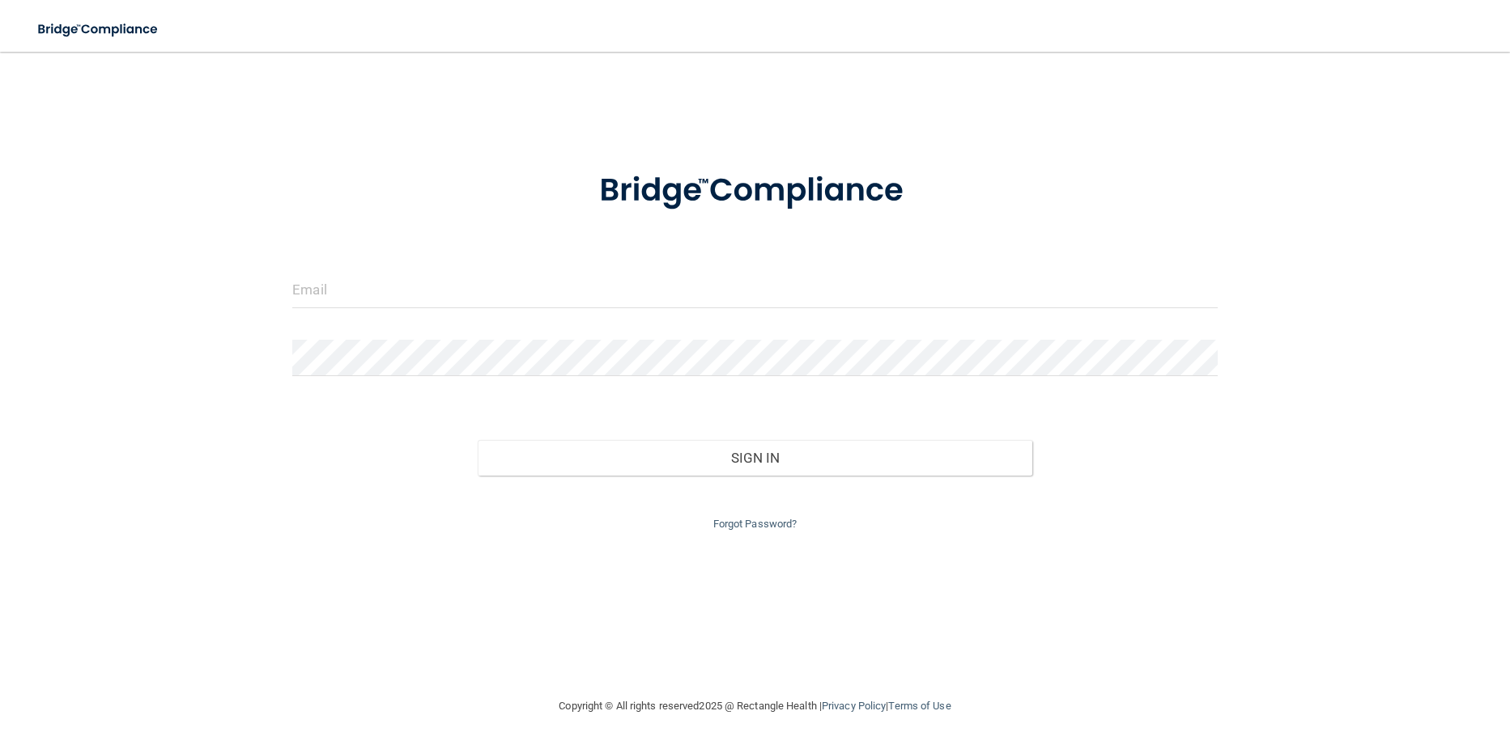
type input "[EMAIL_ADDRESS][DOMAIN_NAME]"
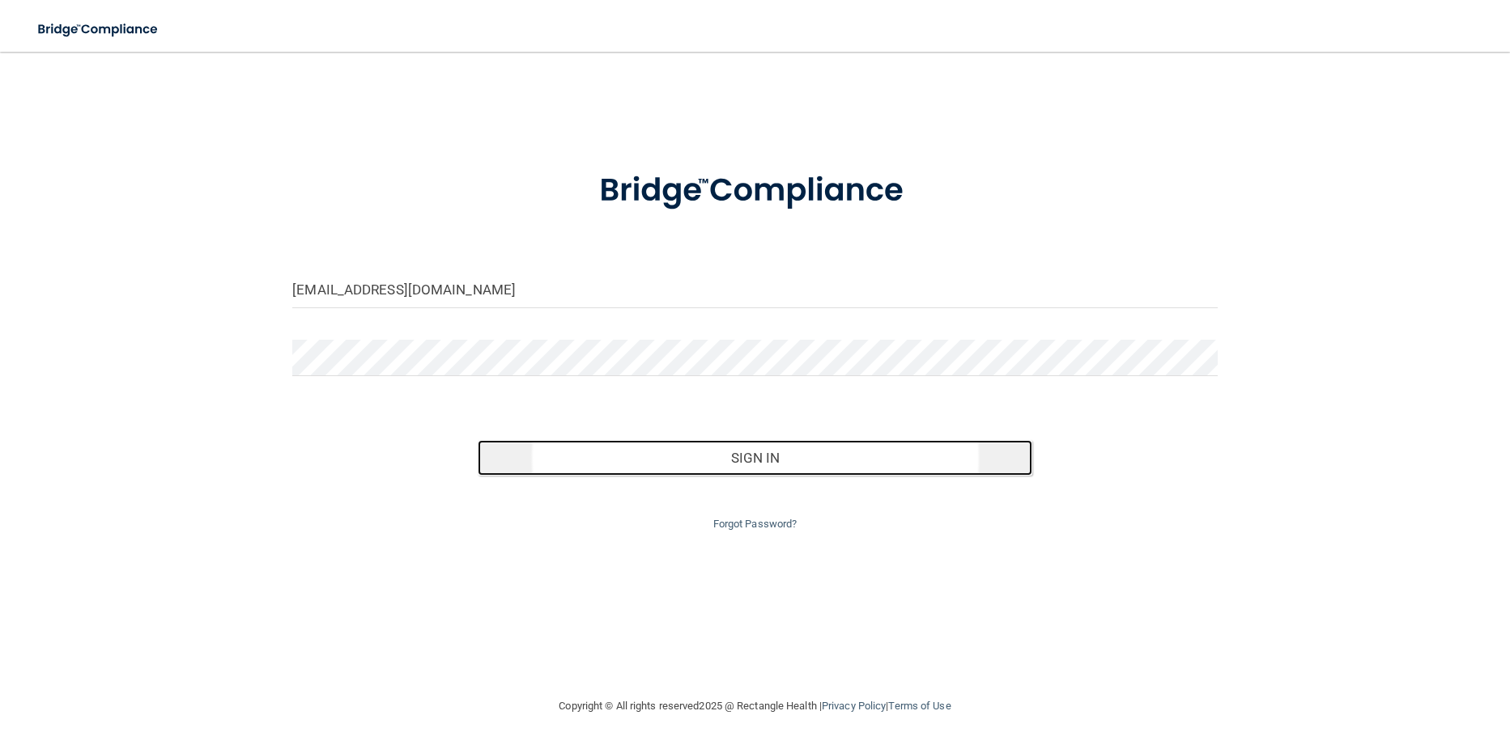
click at [795, 458] on button "Sign In" at bounding box center [755, 458] width 554 height 36
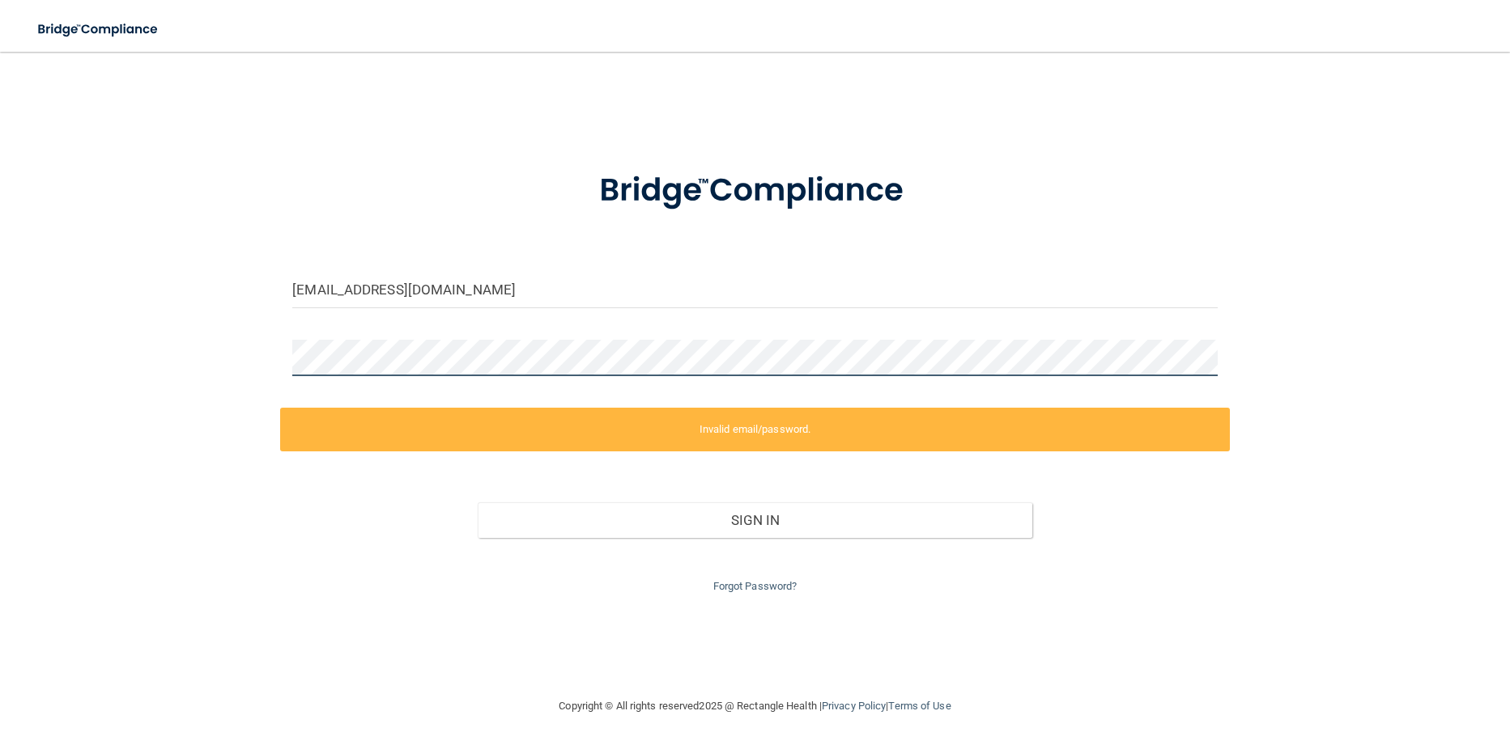
click at [193, 344] on div "jimdebtuck@aol.com Invalid email/password. You don't have permission to access …" at bounding box center [754, 374] width 1445 height 613
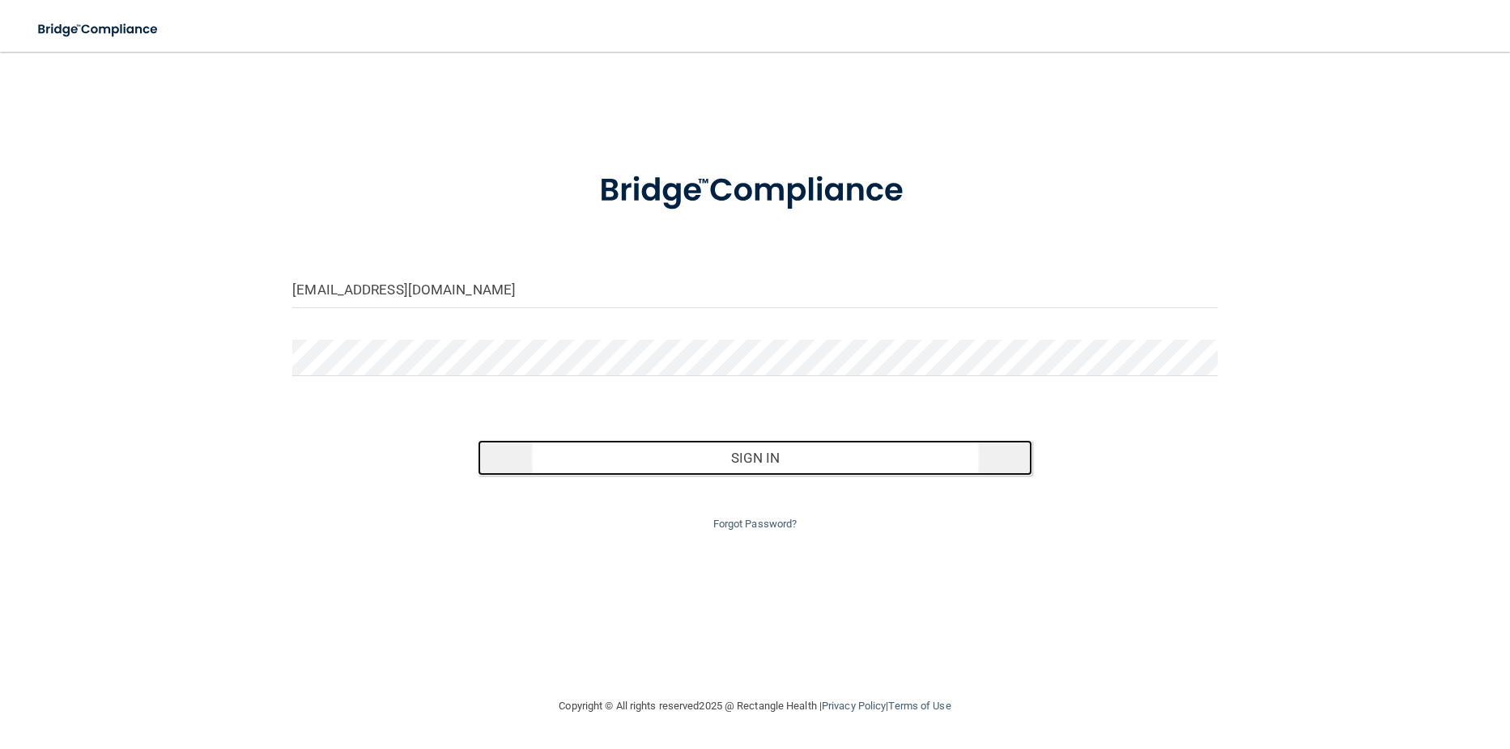
click at [745, 452] on button "Sign In" at bounding box center [755, 458] width 554 height 36
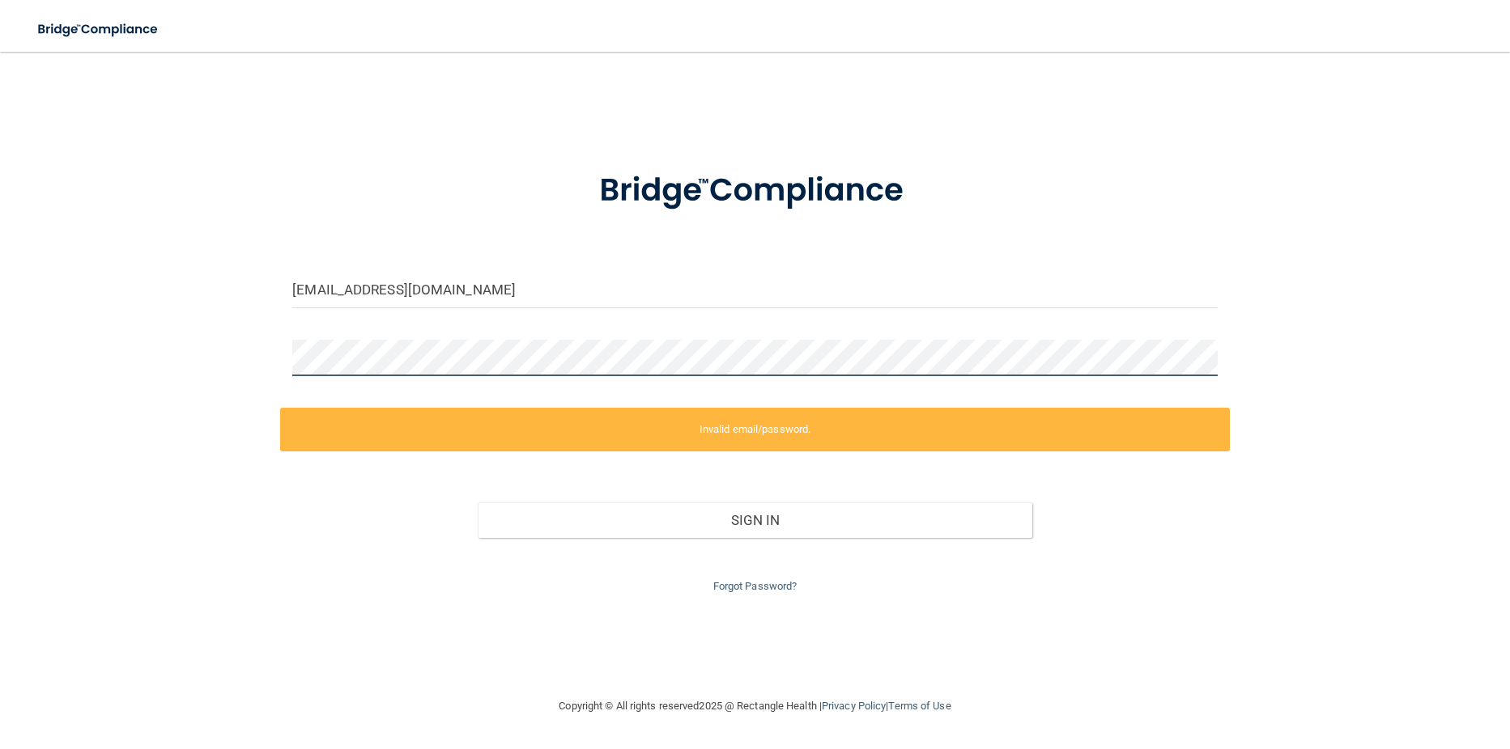
click at [163, 360] on div "jimdebtuck@aol.com Invalid email/password. You don't have permission to access …" at bounding box center [754, 374] width 1445 height 613
click at [749, 589] on link "Forgot Password?" at bounding box center [755, 586] width 84 height 12
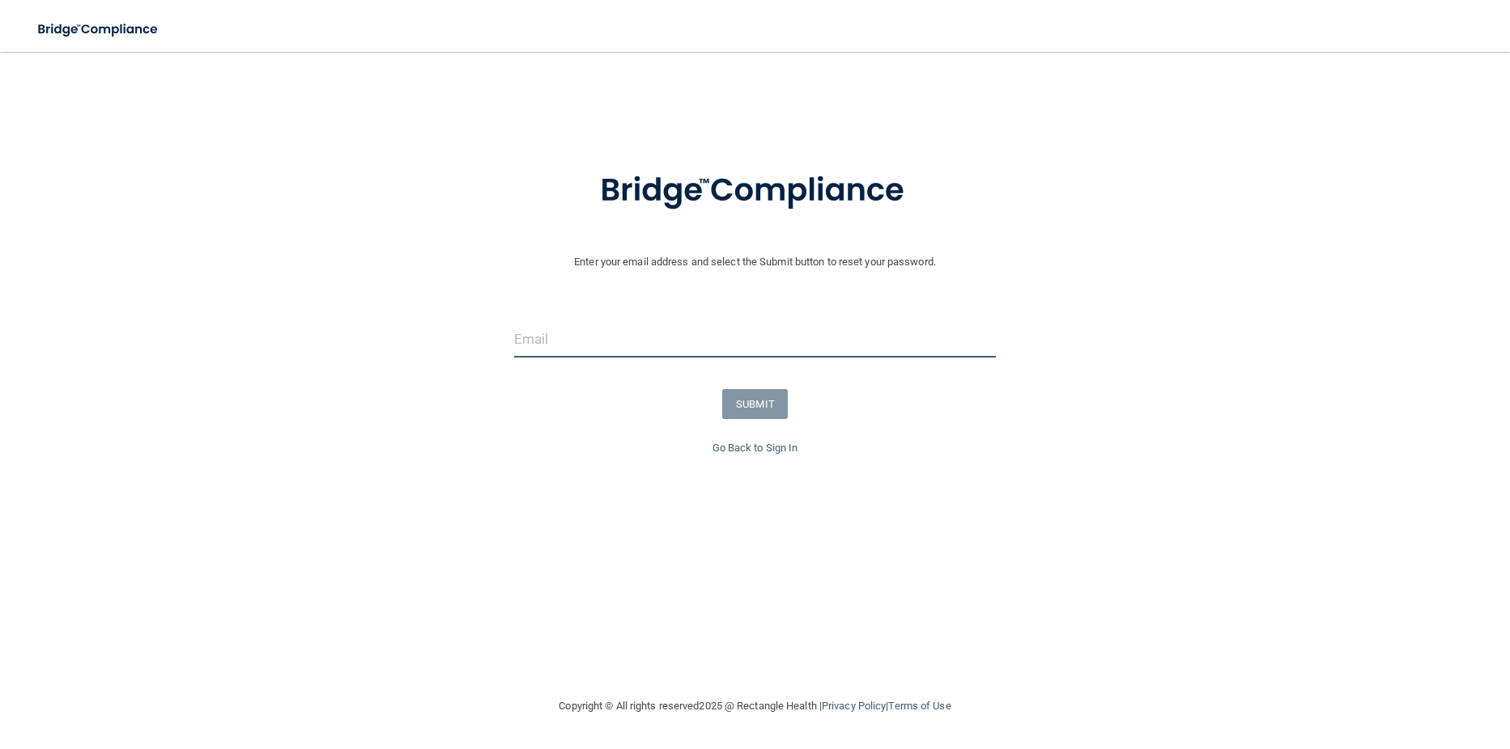
click at [543, 346] on input "email" at bounding box center [755, 339] width 482 height 36
type input "[EMAIL_ADDRESS][DOMAIN_NAME]"
click at [753, 403] on button "SUBMIT" at bounding box center [755, 404] width 66 height 30
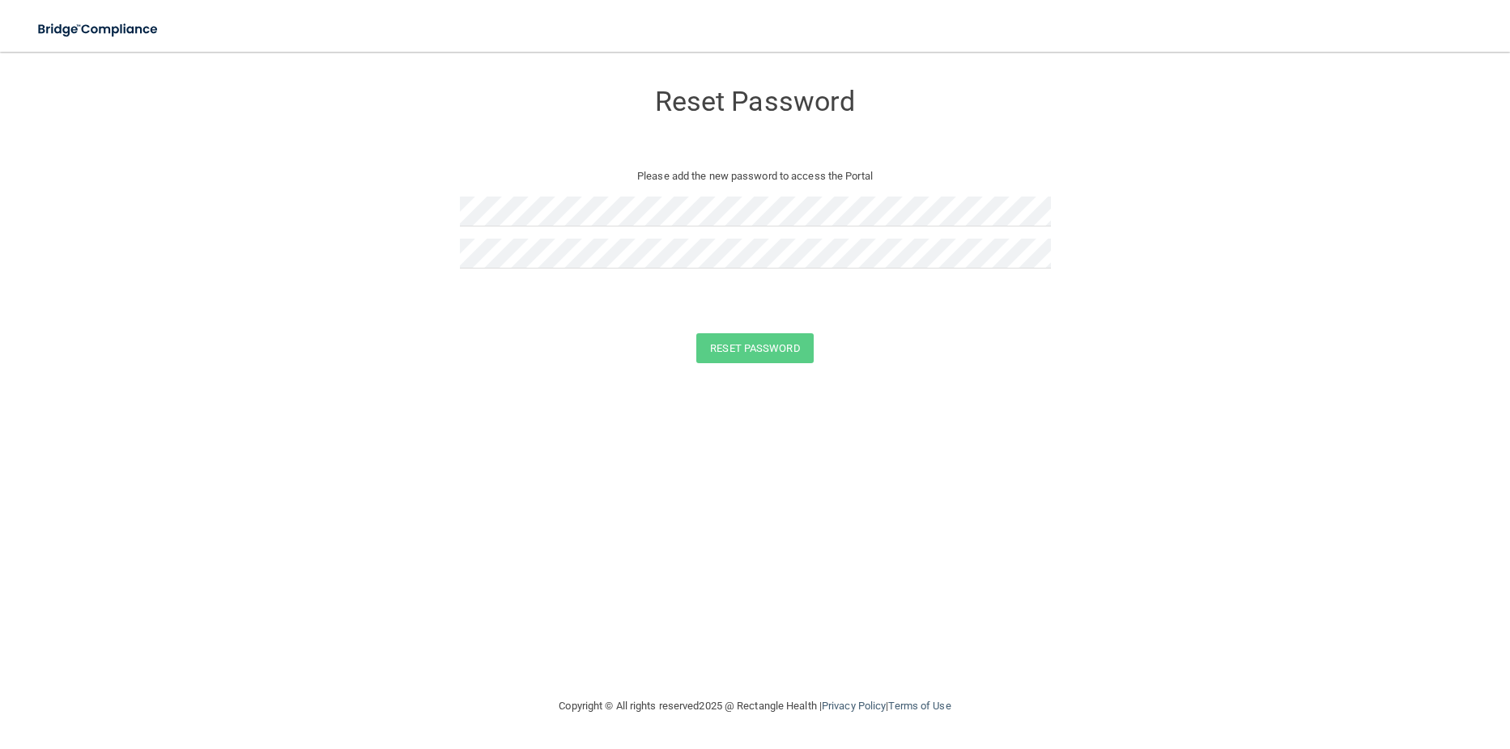
click at [362, 332] on form "Reset Password Please add the new password to access the Portal Reset Password …" at bounding box center [754, 225] width 1445 height 315
click at [400, 470] on div "Reset Password Please add the new password to access the Portal Reset Password …" at bounding box center [754, 374] width 1445 height 613
click at [779, 344] on button "Reset Password" at bounding box center [754, 348] width 117 height 30
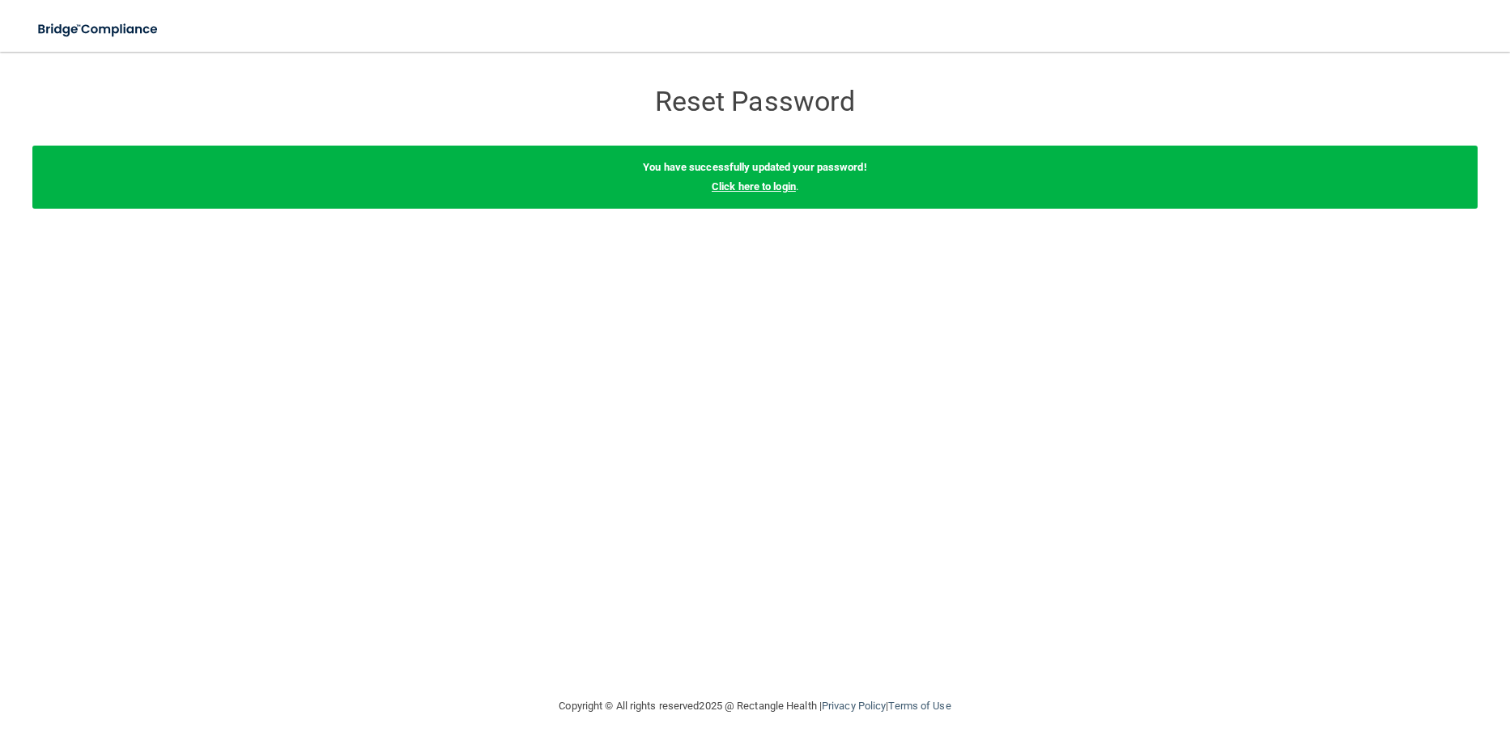
click at [760, 181] on link "Click here to login" at bounding box center [753, 186] width 84 height 12
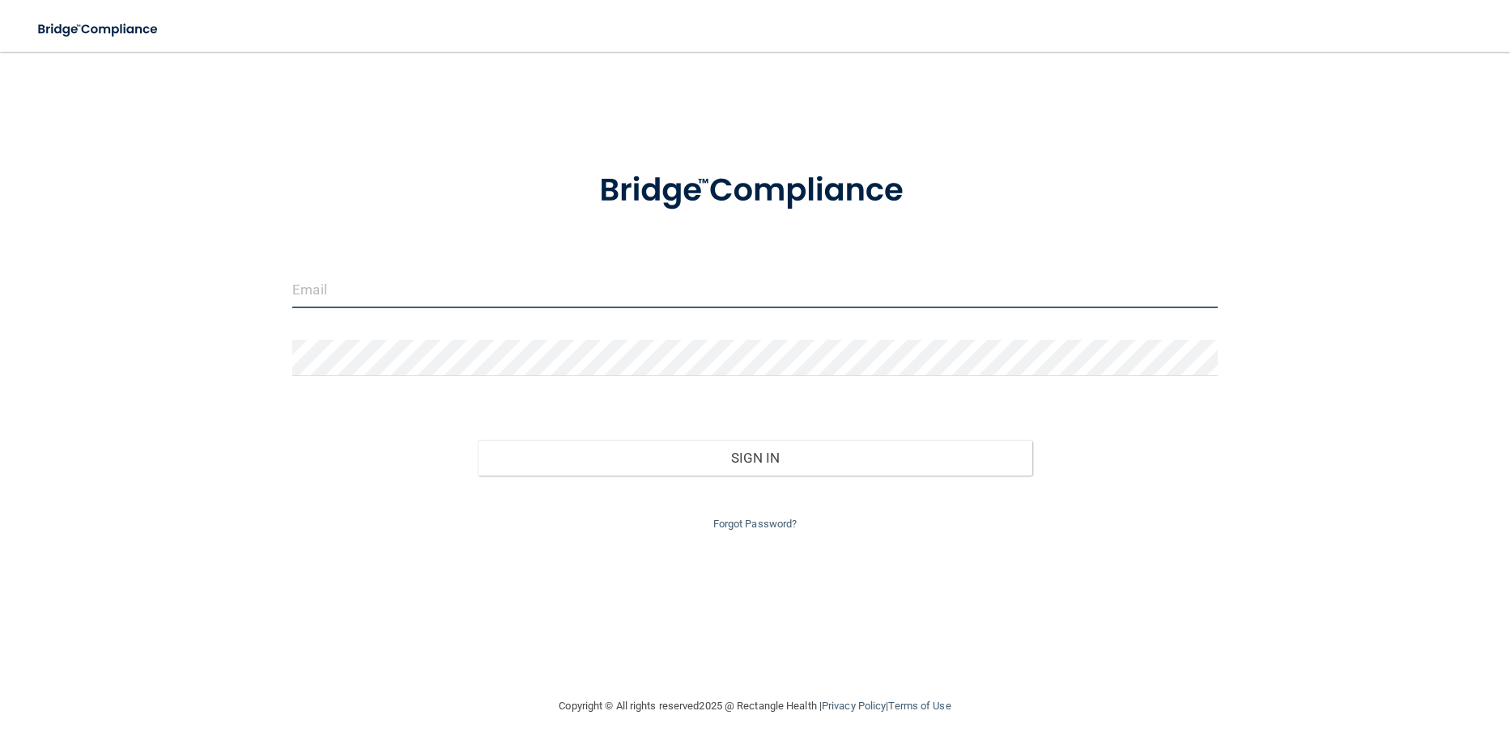
click at [299, 287] on input "email" at bounding box center [754, 290] width 924 height 36
type input "[EMAIL_ADDRESS][DOMAIN_NAME]"
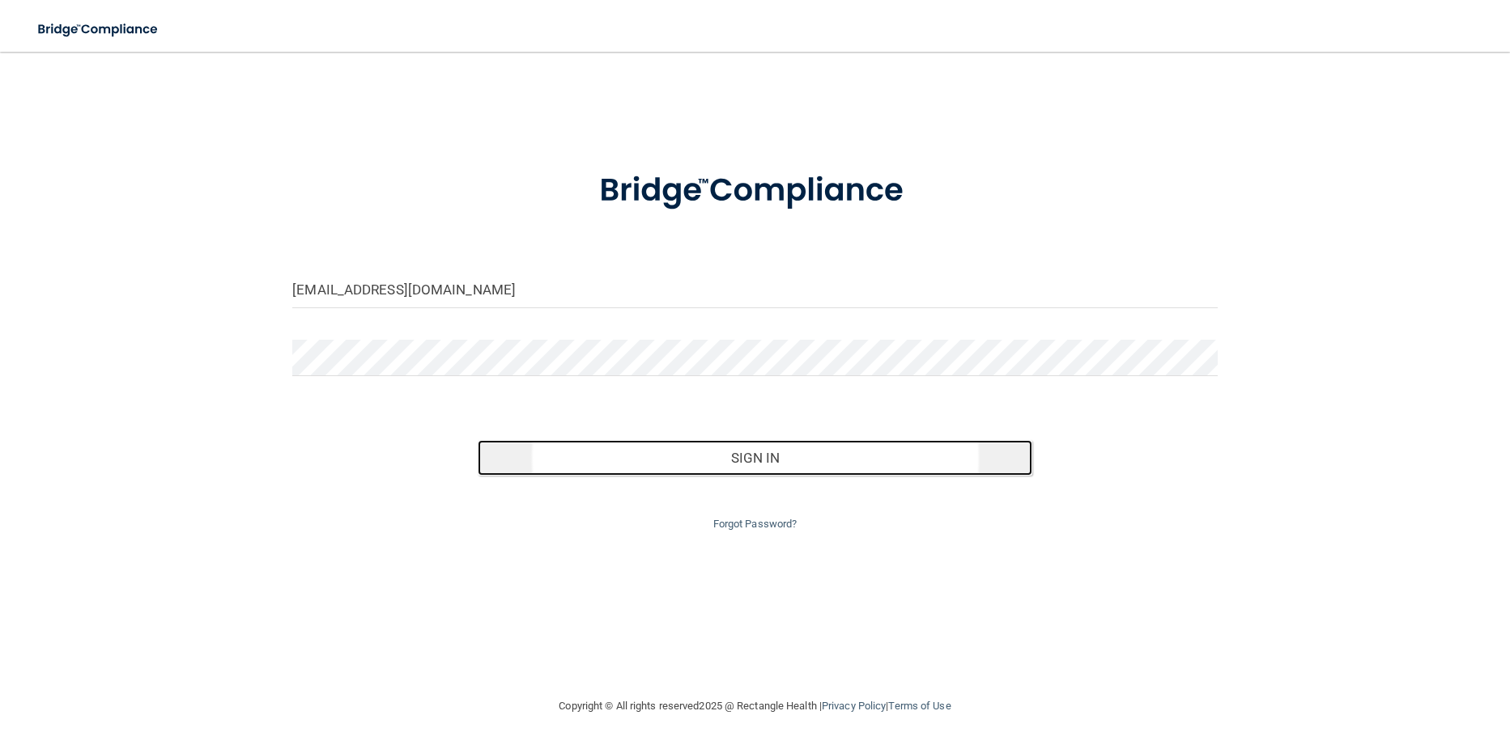
click at [733, 467] on button "Sign In" at bounding box center [755, 458] width 554 height 36
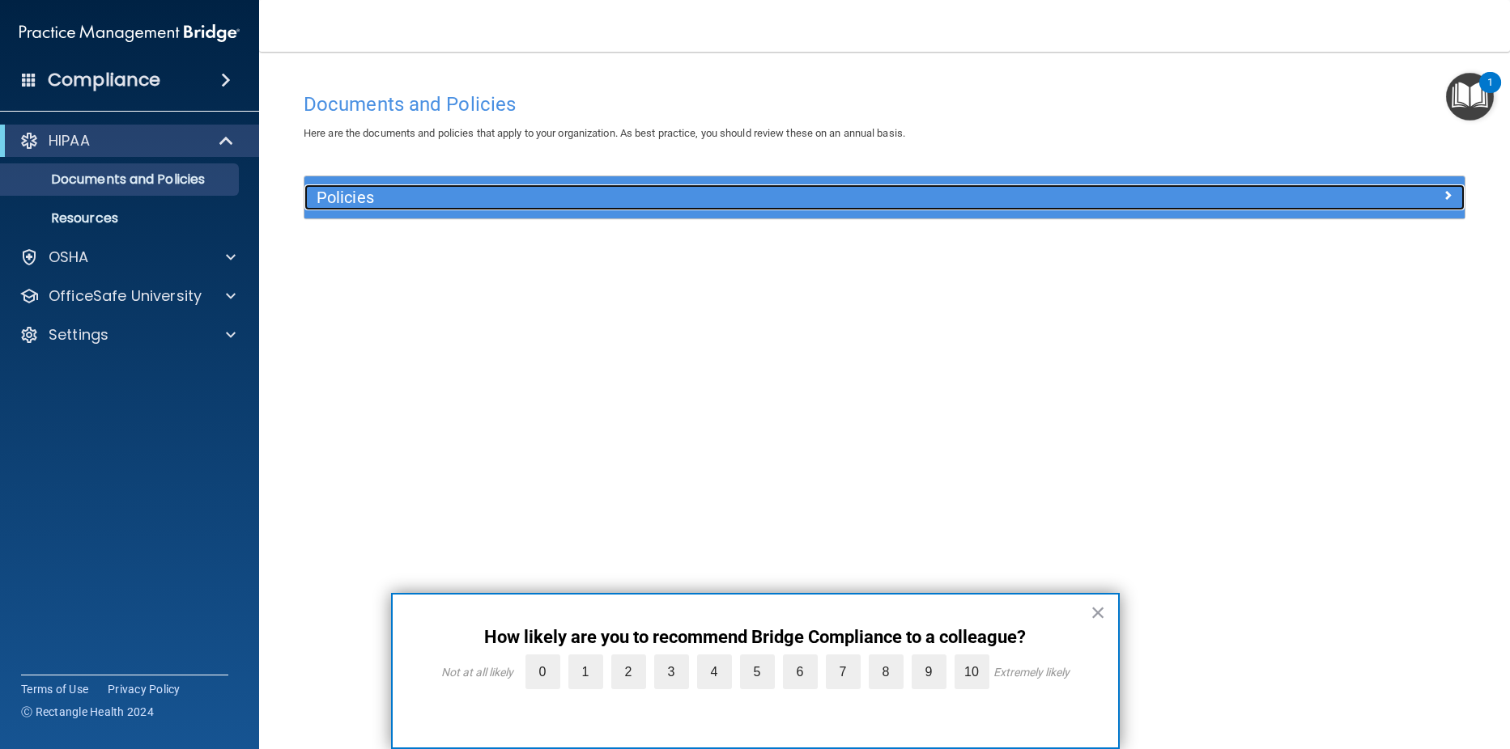
click at [1447, 190] on span at bounding box center [1447, 194] width 10 height 19
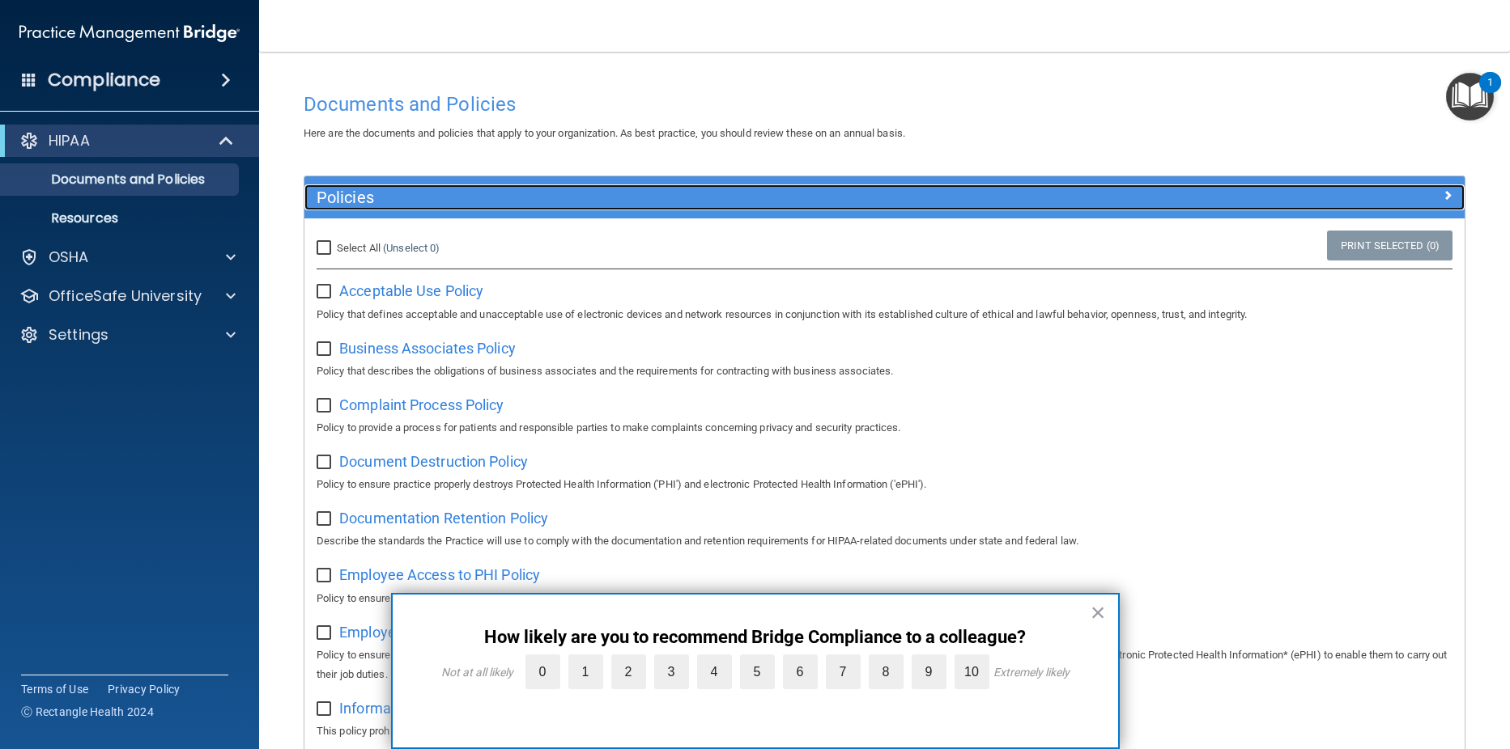
click at [316, 185] on link "Policies" at bounding box center [884, 198] width 1136 height 26
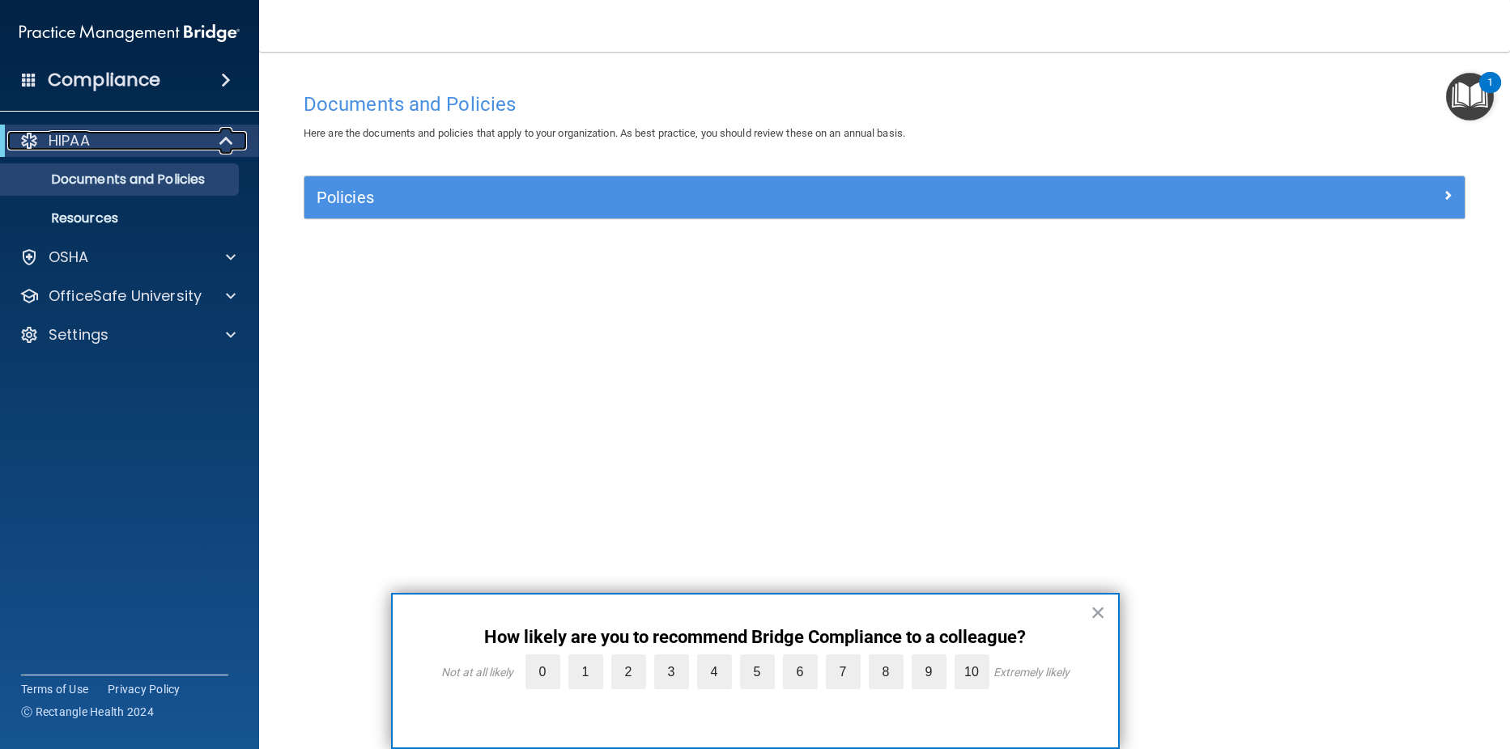
click at [124, 141] on div "HIPAA" at bounding box center [107, 140] width 200 height 19
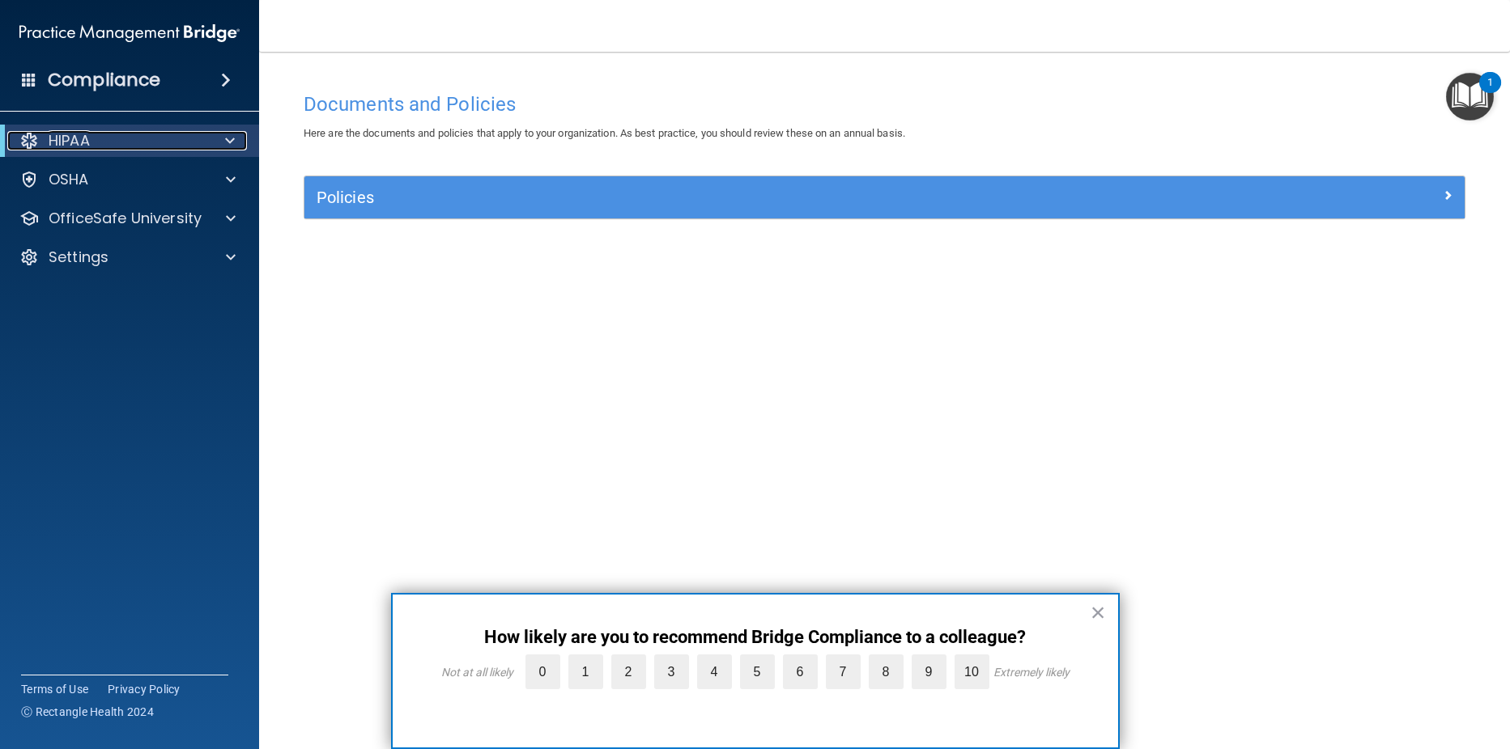
click at [125, 141] on div "HIPAA" at bounding box center [107, 140] width 200 height 19
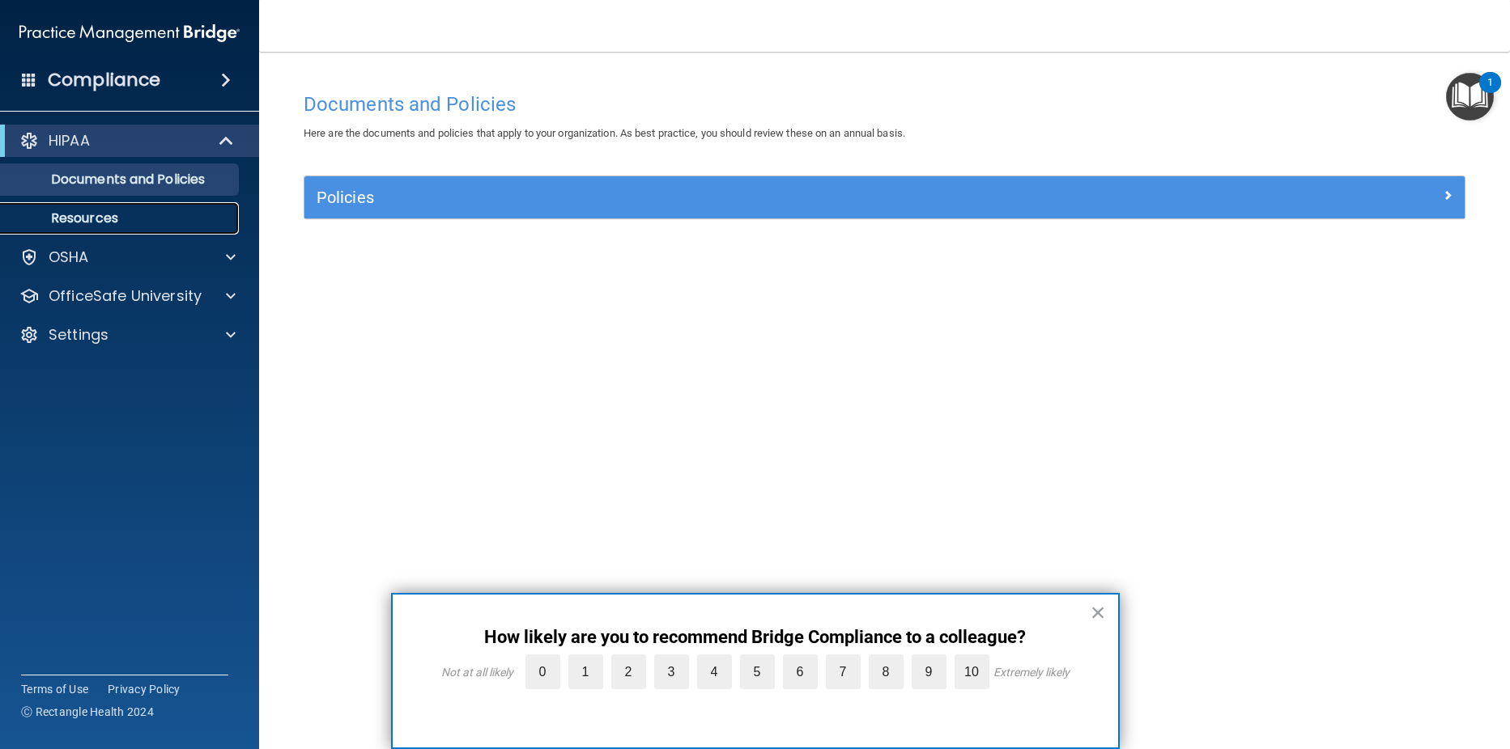
click at [102, 227] on p "Resources" at bounding box center [121, 218] width 221 height 16
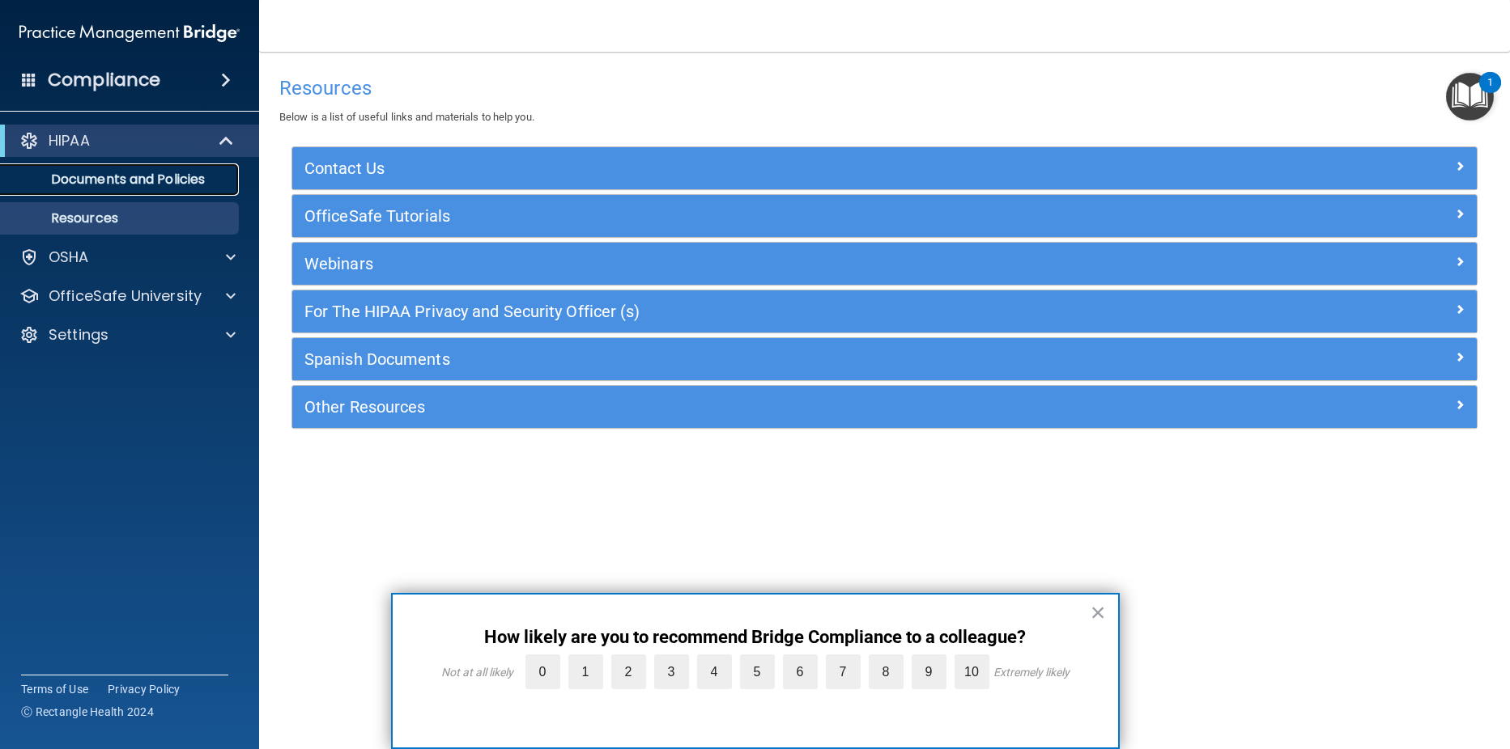
click at [145, 182] on p "Documents and Policies" at bounding box center [121, 180] width 221 height 16
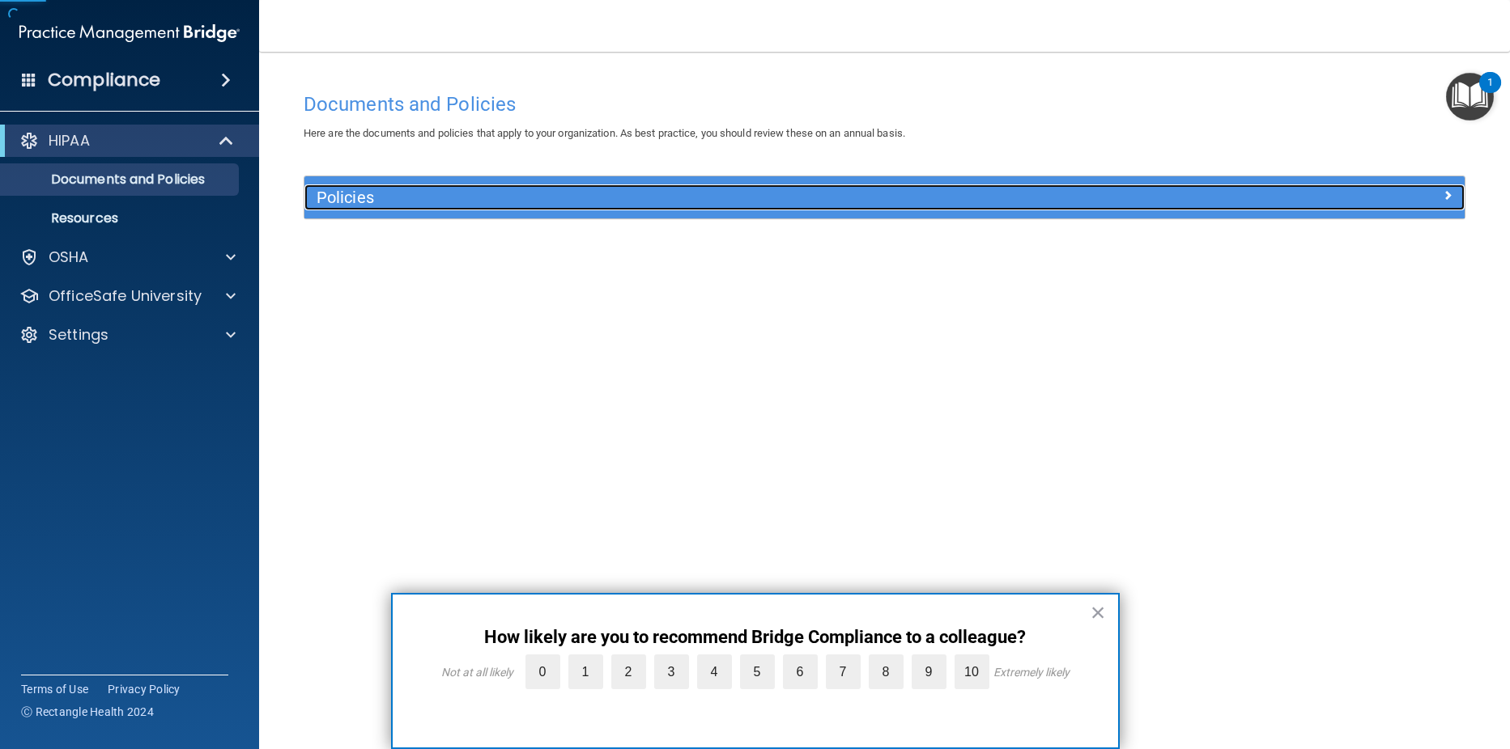
click at [380, 210] on div "Policies" at bounding box center [739, 198] width 870 height 26
